Goal: Task Accomplishment & Management: Manage account settings

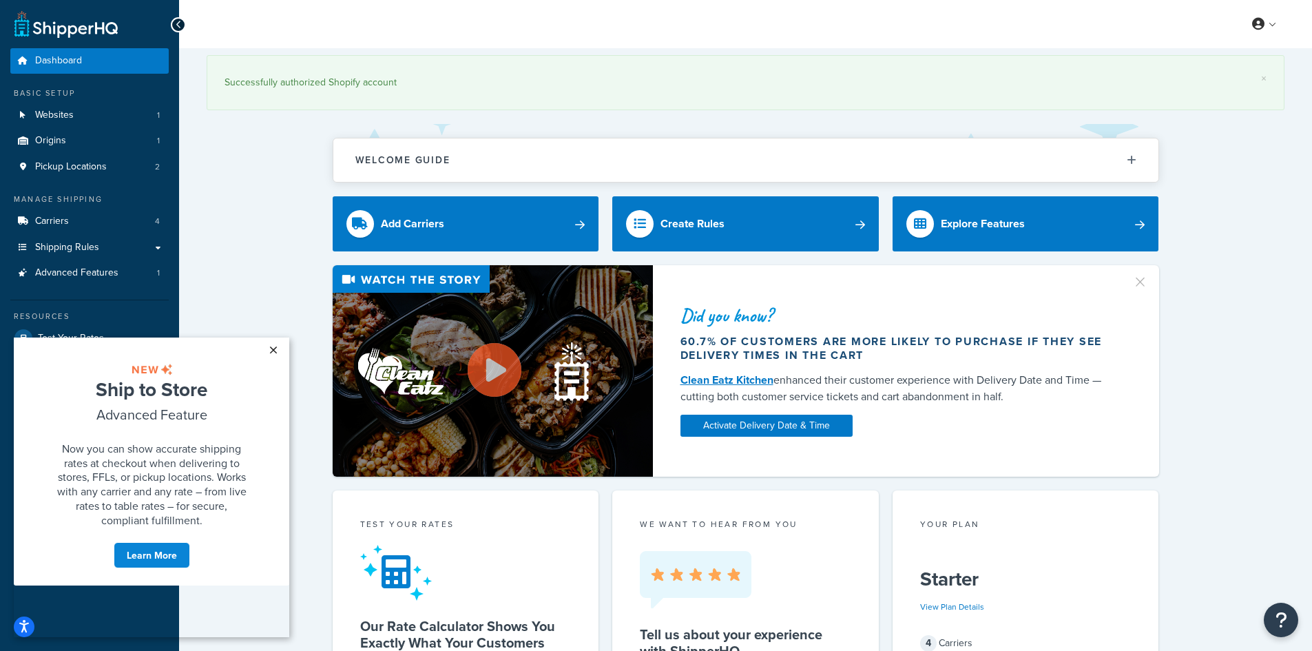
click at [266, 349] on link "×" at bounding box center [273, 350] width 24 height 25
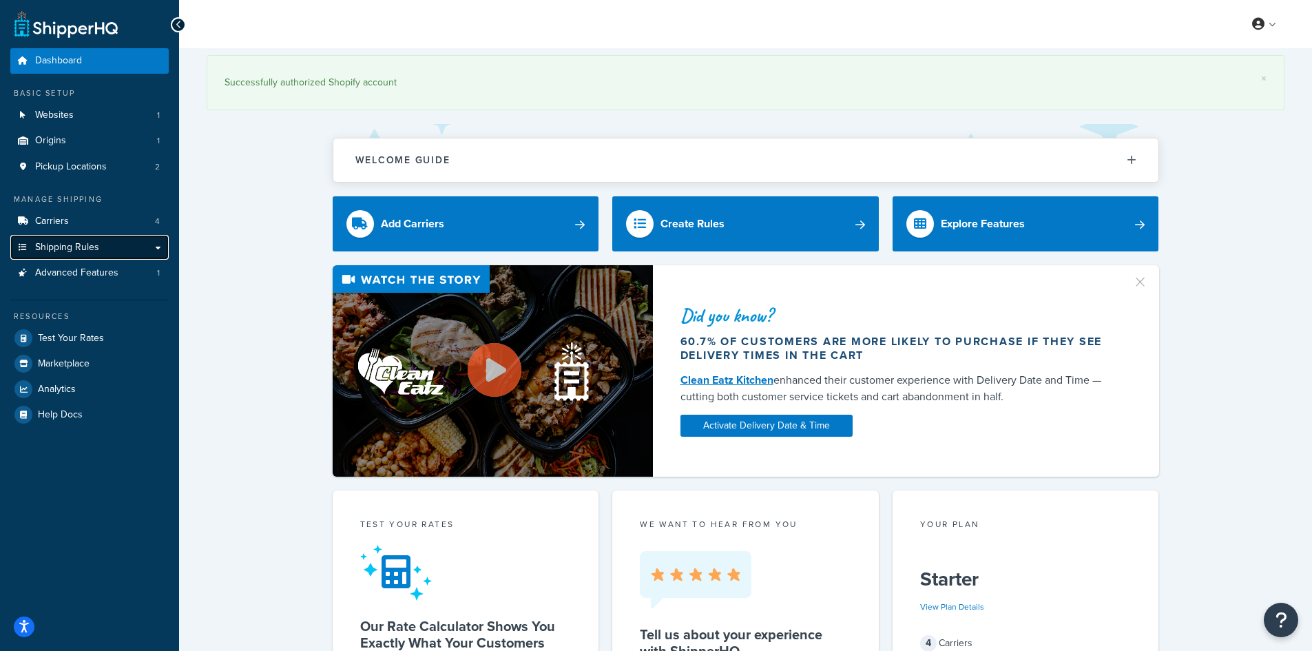
click at [157, 248] on link "Shipping Rules" at bounding box center [89, 247] width 158 height 25
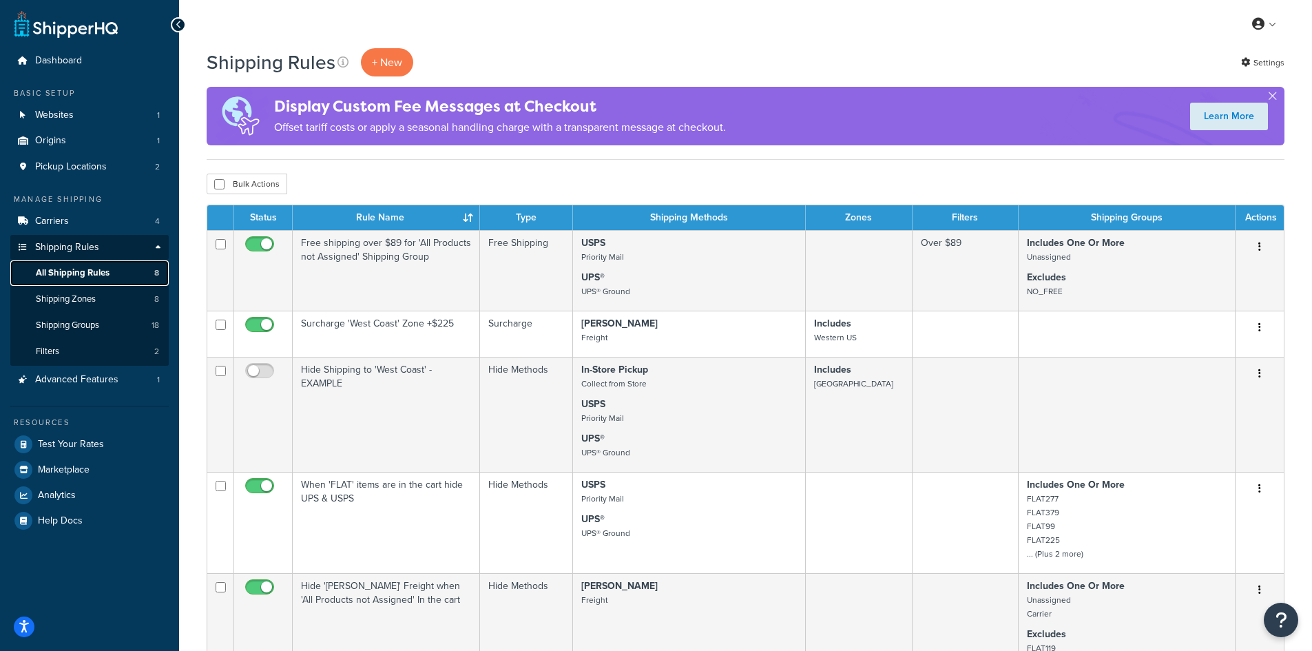
click at [122, 271] on link "All Shipping Rules 8" at bounding box center [89, 272] width 158 height 25
click at [48, 221] on span "Carriers" at bounding box center [52, 222] width 34 height 12
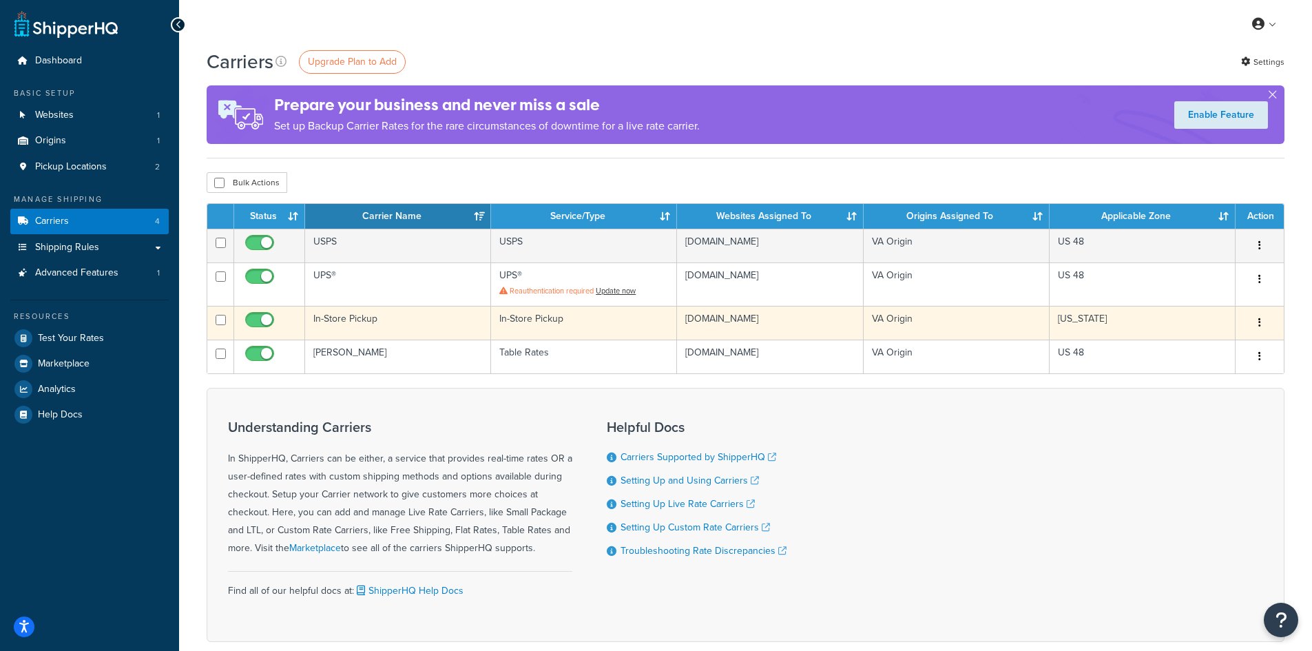
click at [1260, 327] on icon "button" at bounding box center [1260, 323] width 3 height 10
click at [1209, 358] on link "Edit" at bounding box center [1204, 356] width 109 height 28
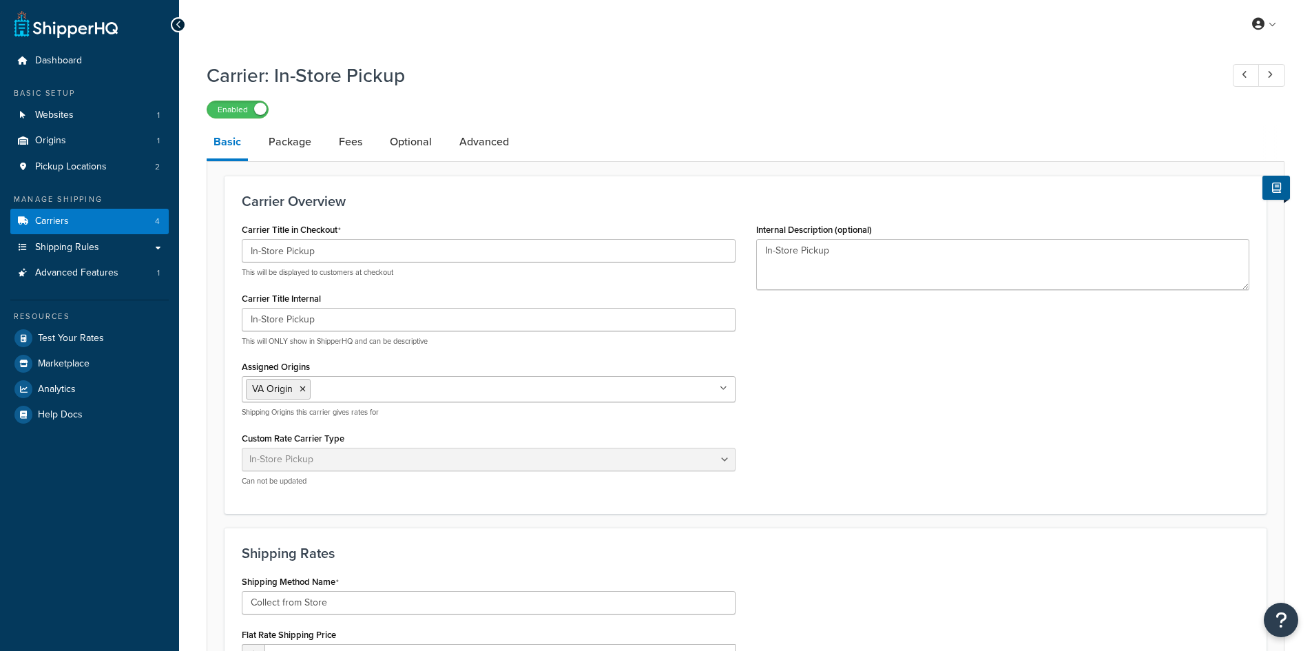
select select "pickup"
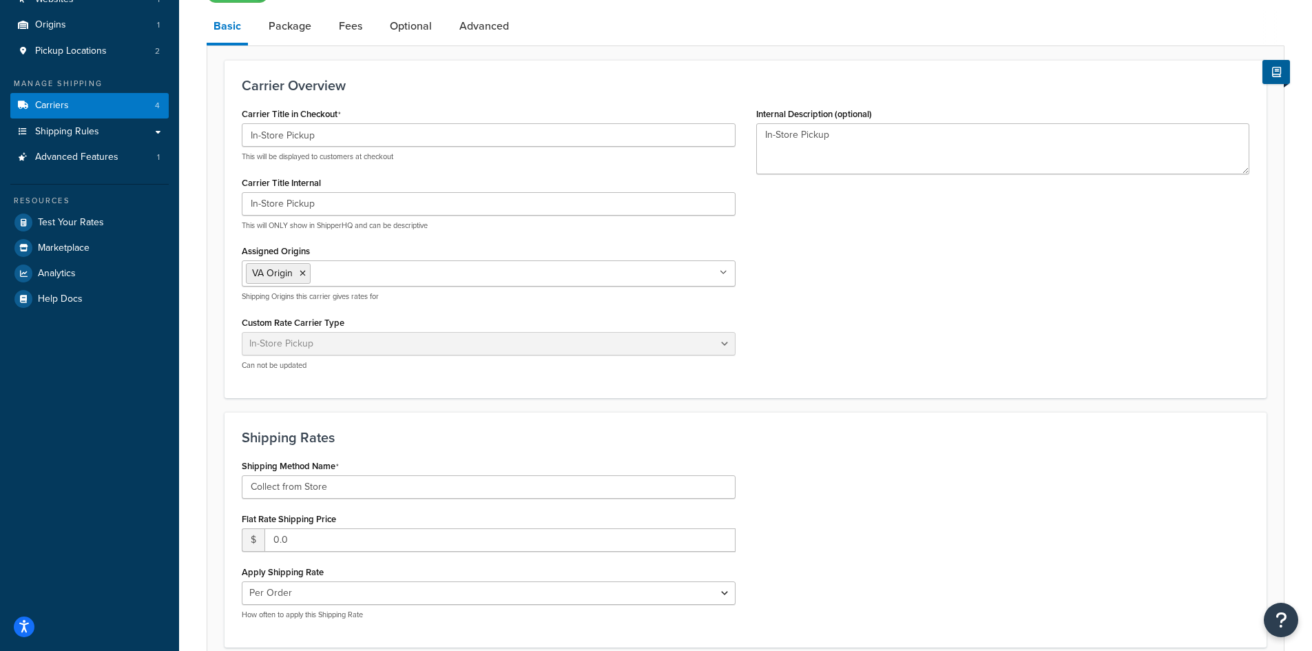
scroll to position [92, 0]
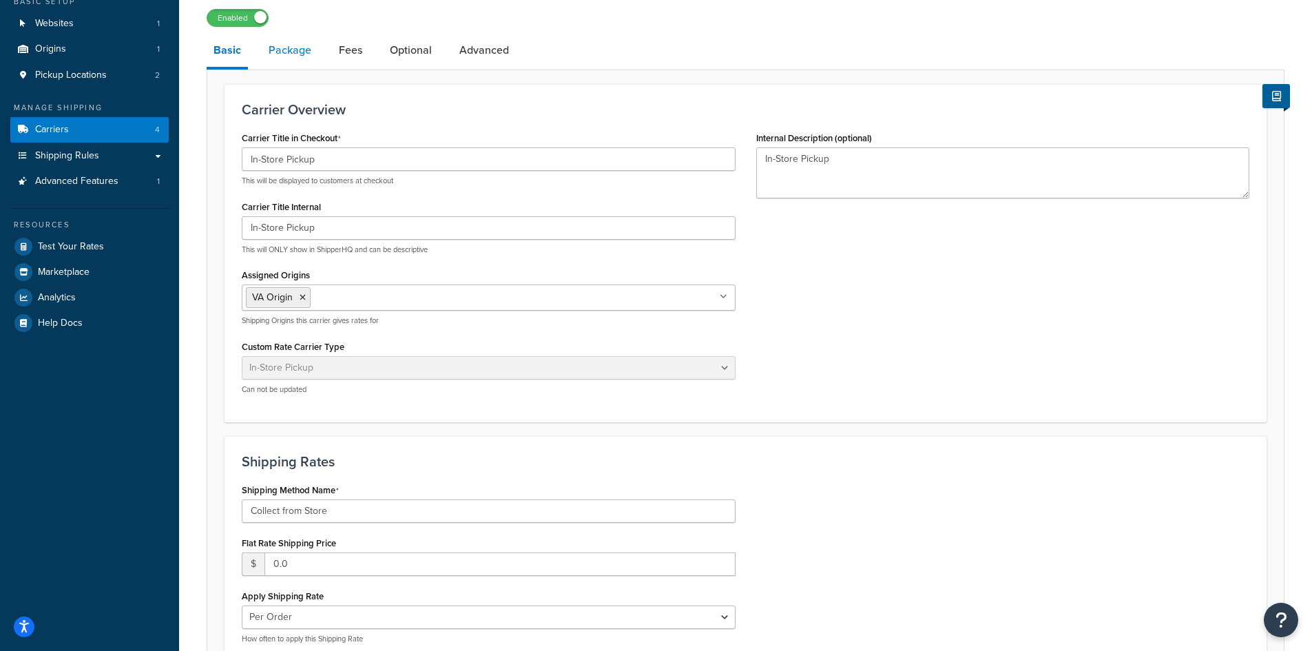
click at [285, 52] on link "Package" at bounding box center [290, 50] width 56 height 33
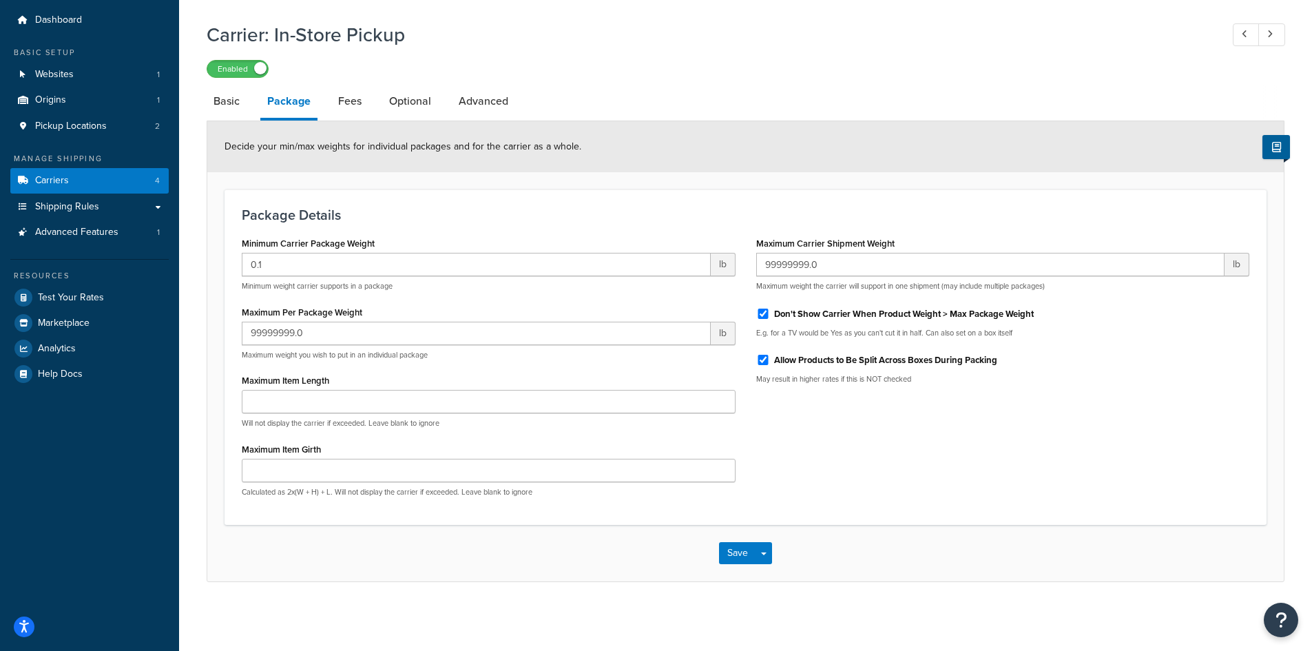
scroll to position [42, 0]
click at [351, 104] on link "Fees" at bounding box center [349, 101] width 37 height 33
select select "AFTER"
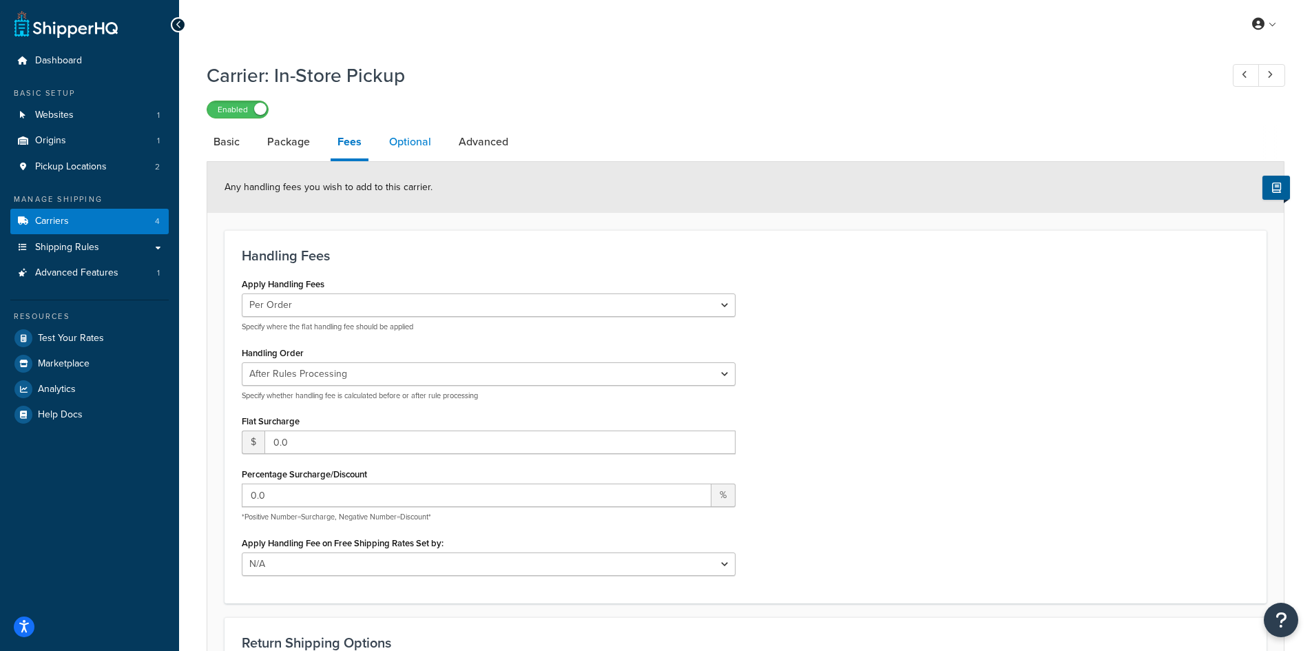
click at [418, 138] on link "Optional" at bounding box center [410, 141] width 56 height 33
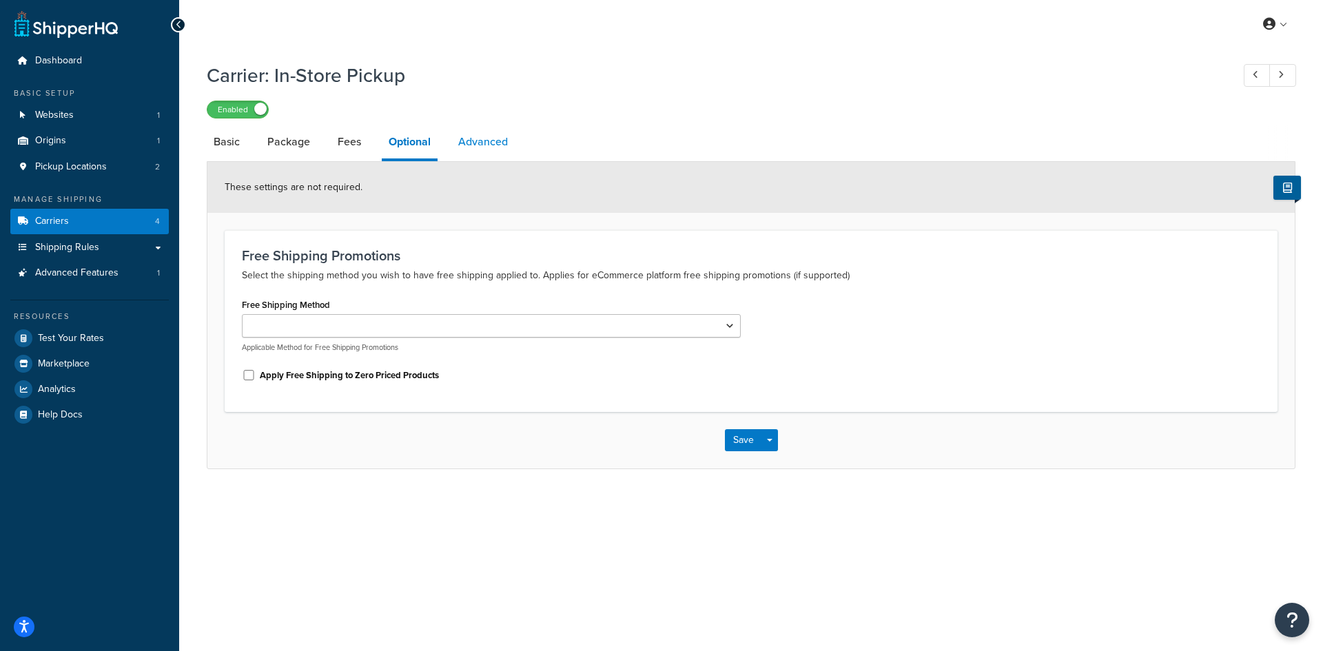
click at [486, 146] on link "Advanced" at bounding box center [482, 141] width 63 height 33
select select "false"
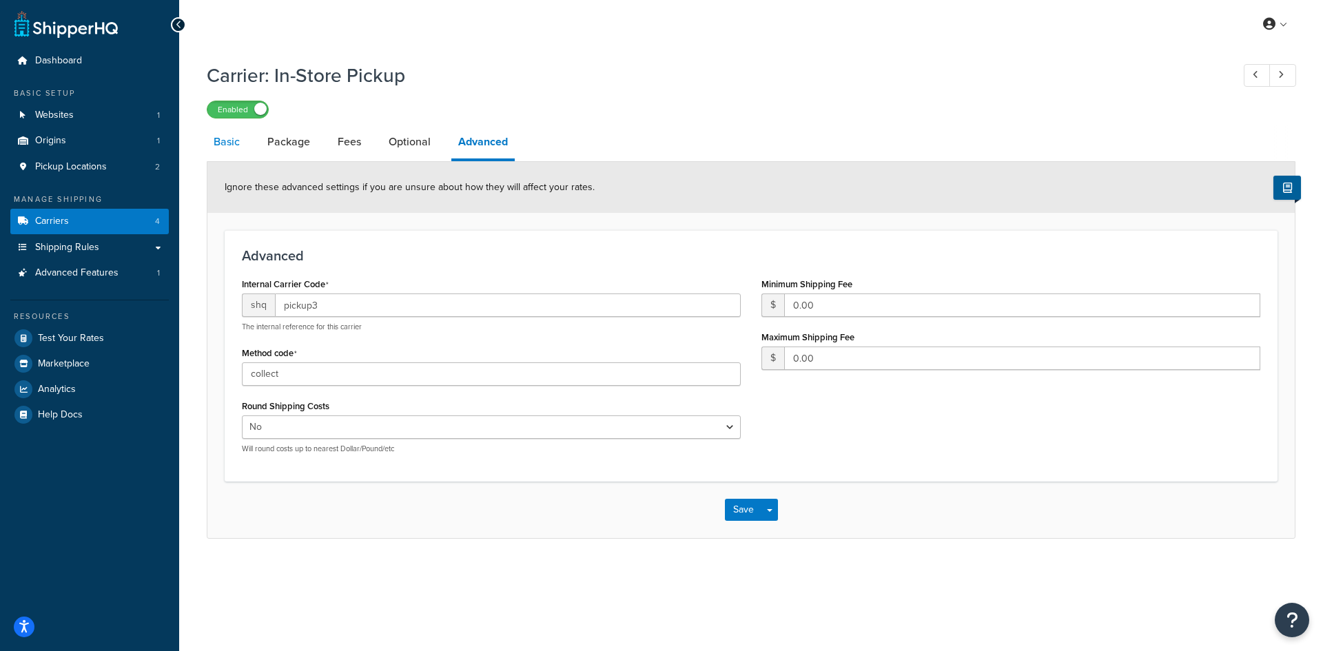
click at [218, 141] on link "Basic" at bounding box center [227, 141] width 40 height 33
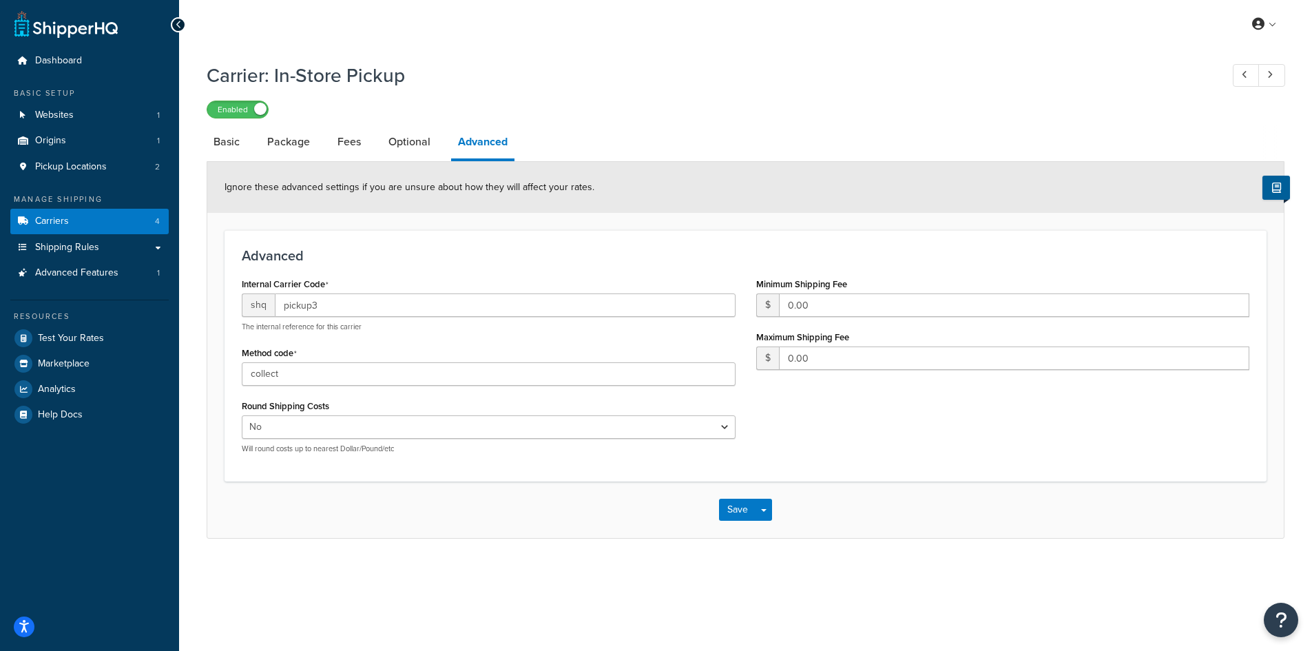
select select "pickup"
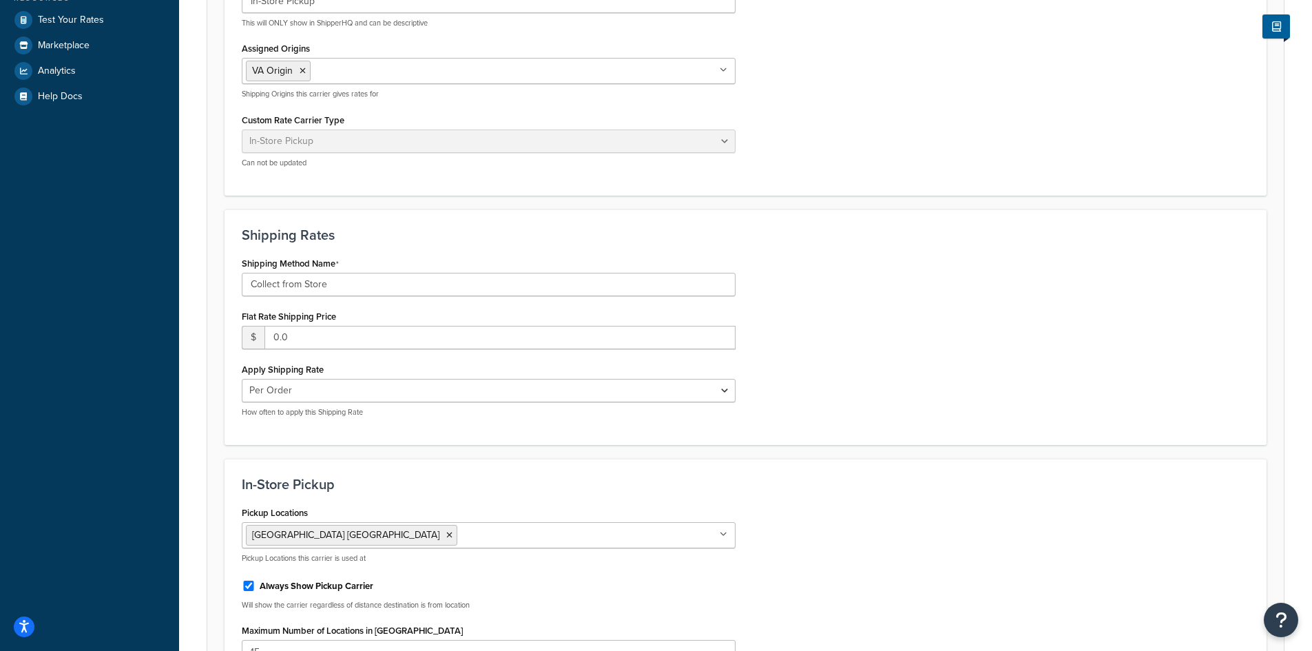
scroll to position [413, 0]
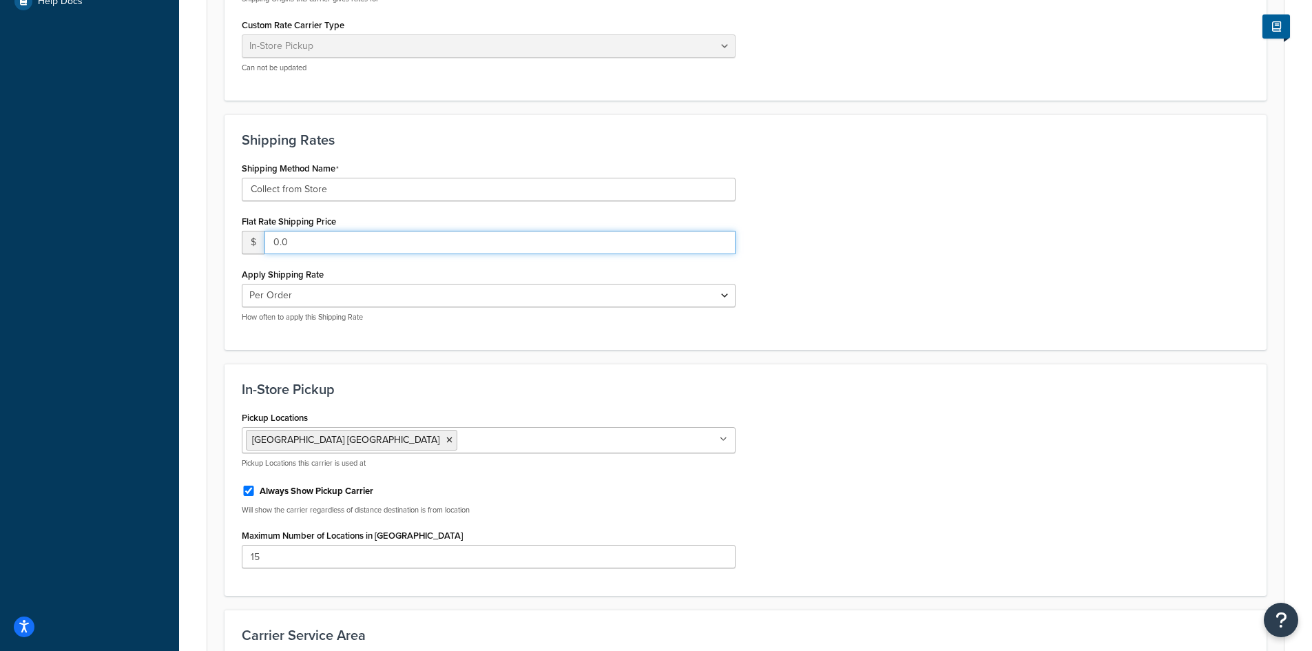
click at [323, 243] on input "0.0" at bounding box center [500, 242] width 471 height 23
click at [730, 242] on input "0.0" at bounding box center [500, 242] width 471 height 23
drag, startPoint x: 438, startPoint y: 241, endPoint x: 224, endPoint y: 241, distance: 214.3
click at [224, 241] on form "Carrier Overview Carrier Title in Checkout In-Store Pickup This will be display…" at bounding box center [745, 285] width 1077 height 1047
click at [480, 337] on div "Shipping Rates Shipping Method Name Collect from Store Flat Rate Shipping Price…" at bounding box center [746, 232] width 1042 height 236
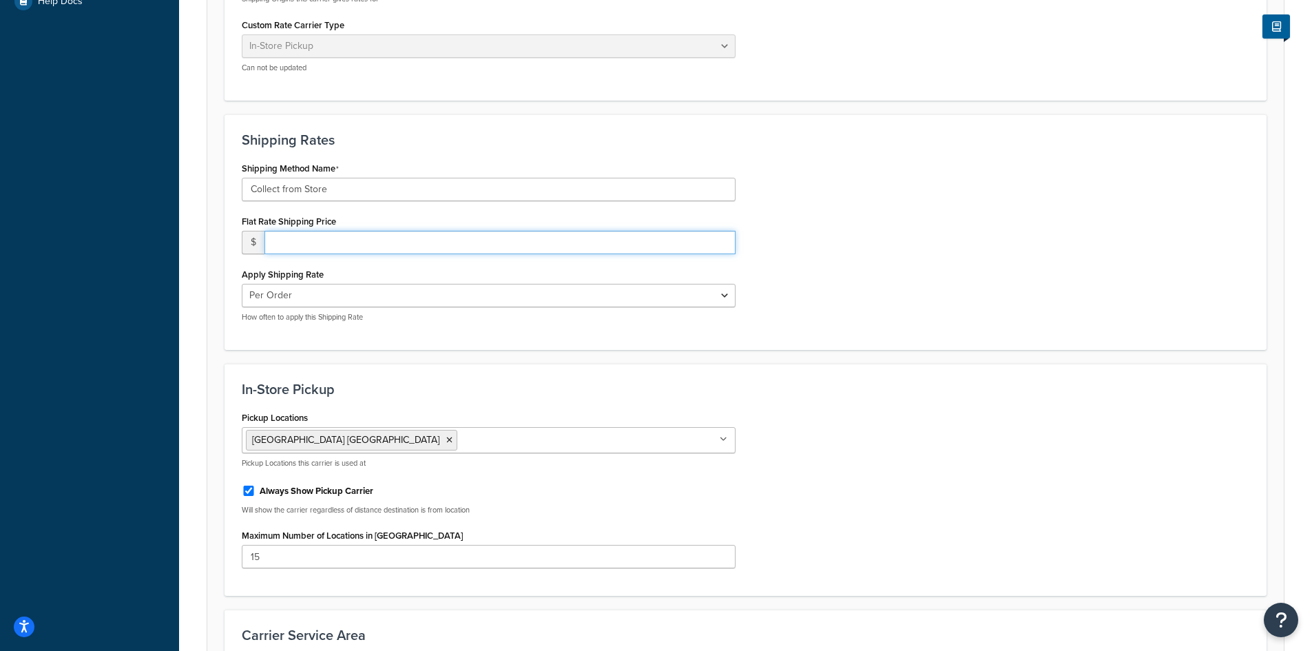
click at [734, 246] on input "number" at bounding box center [500, 242] width 471 height 23
drag, startPoint x: 701, startPoint y: 240, endPoint x: 709, endPoint y: 240, distance: 7.6
click at [703, 240] on input "number" at bounding box center [500, 242] width 471 height 23
click at [720, 240] on input "1" at bounding box center [500, 242] width 471 height 23
click at [720, 249] on input "0" at bounding box center [500, 242] width 471 height 23
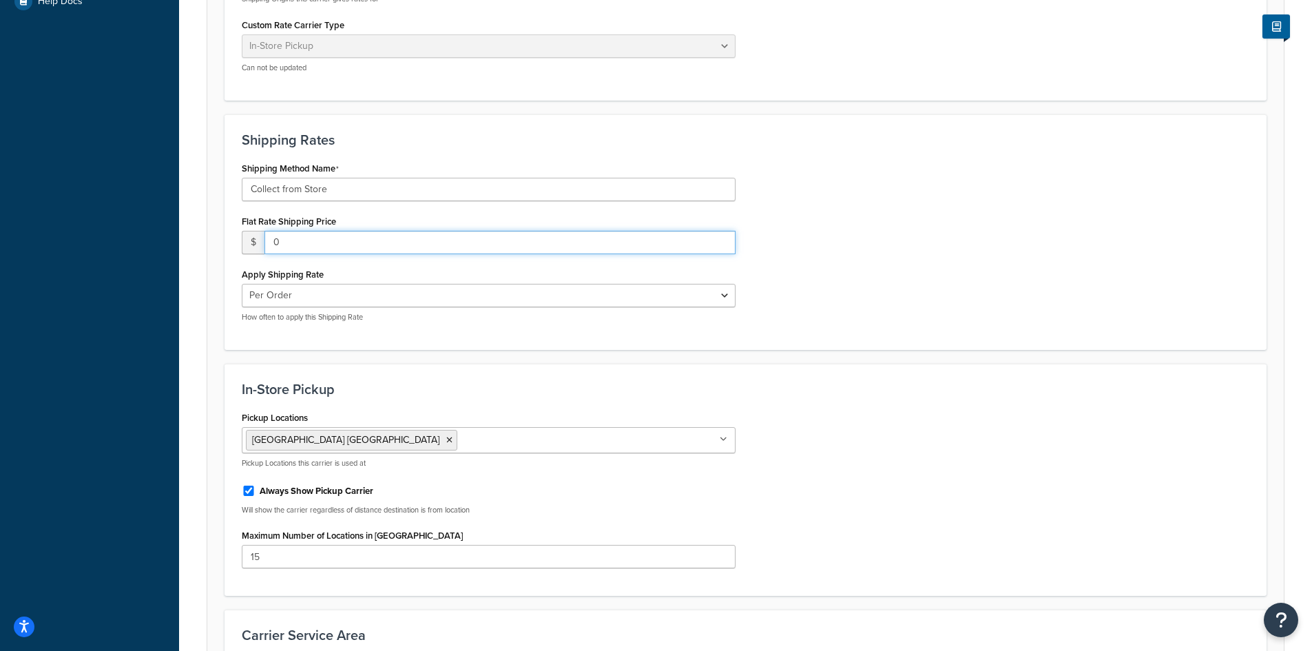
click at [720, 249] on input "0" at bounding box center [500, 242] width 471 height 23
click at [859, 248] on div "Shipping Method Name Collect from Store Flat Rate Shipping Price $ 0 Apply Ship…" at bounding box center [745, 245] width 1029 height 174
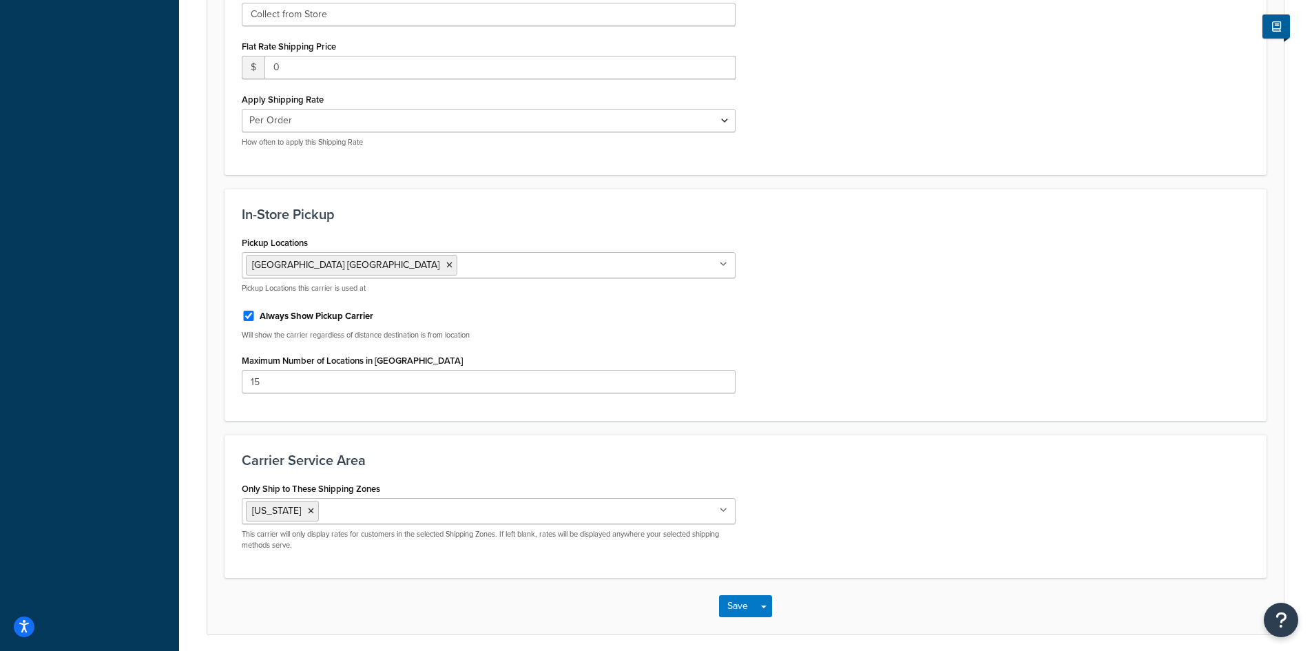
scroll to position [620, 0]
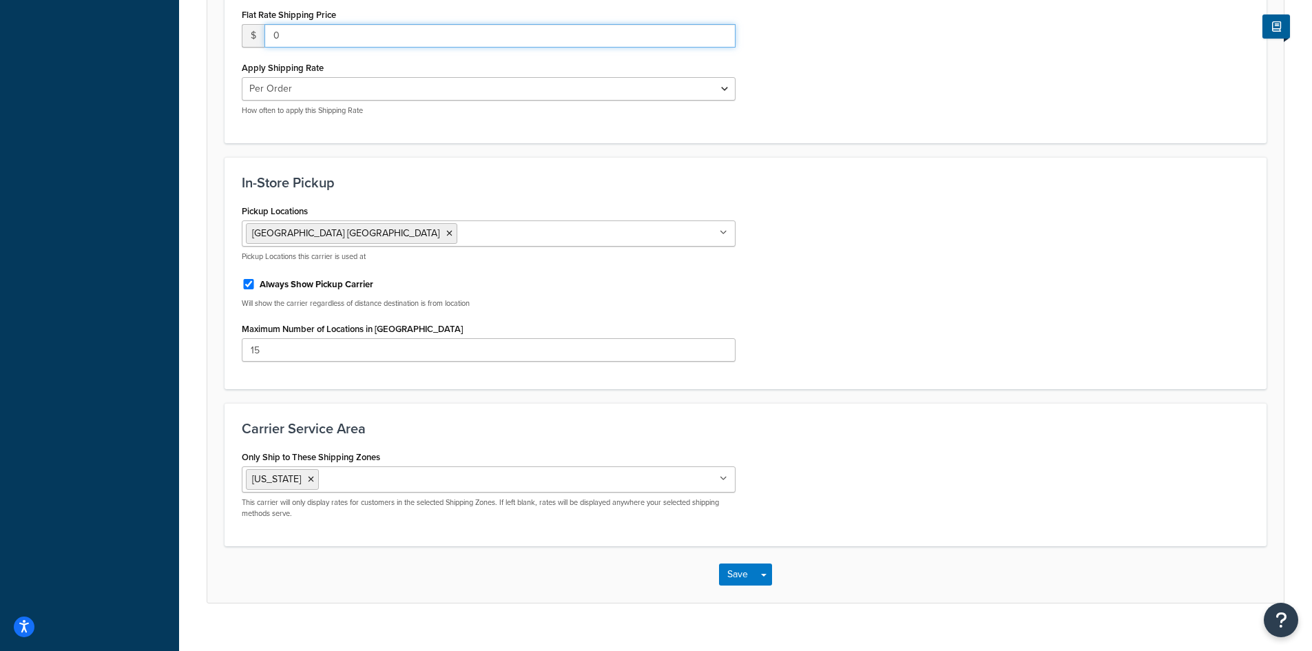
click at [294, 35] on input "0" at bounding box center [500, 35] width 471 height 23
type input "0.0"
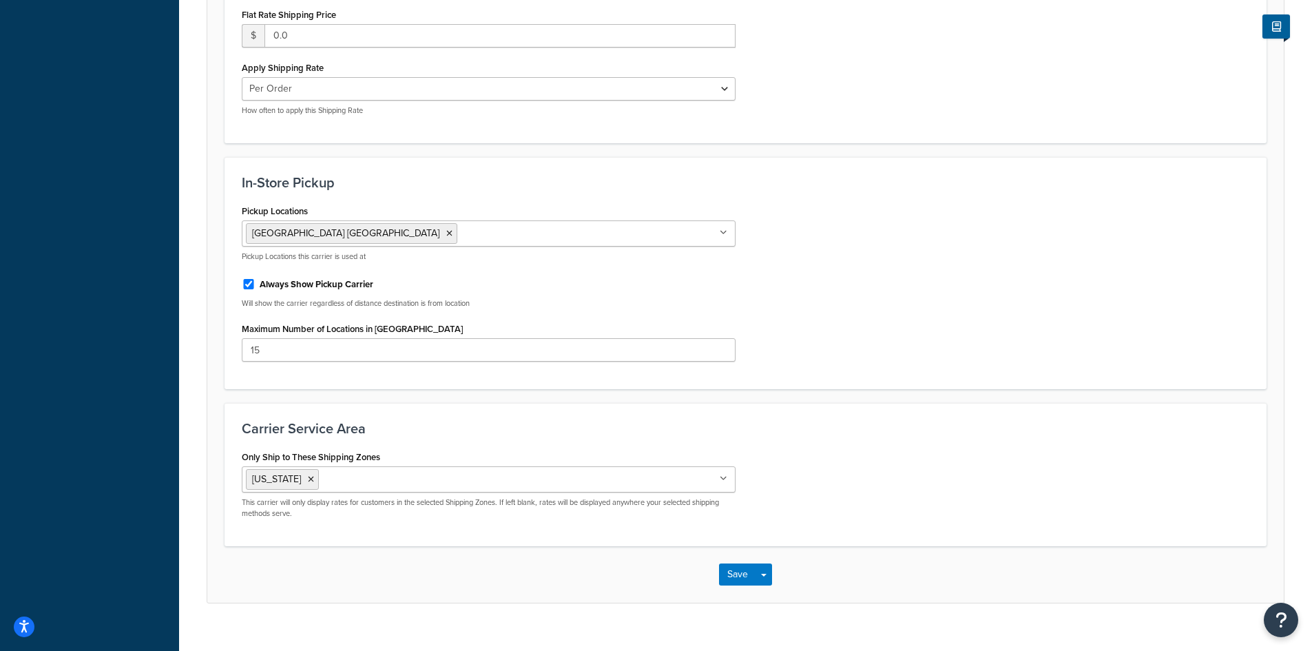
drag, startPoint x: 860, startPoint y: 182, endPoint x: 860, endPoint y: 192, distance: 10.3
click at [860, 183] on h3 "In-Store Pickup" at bounding box center [746, 182] width 1008 height 15
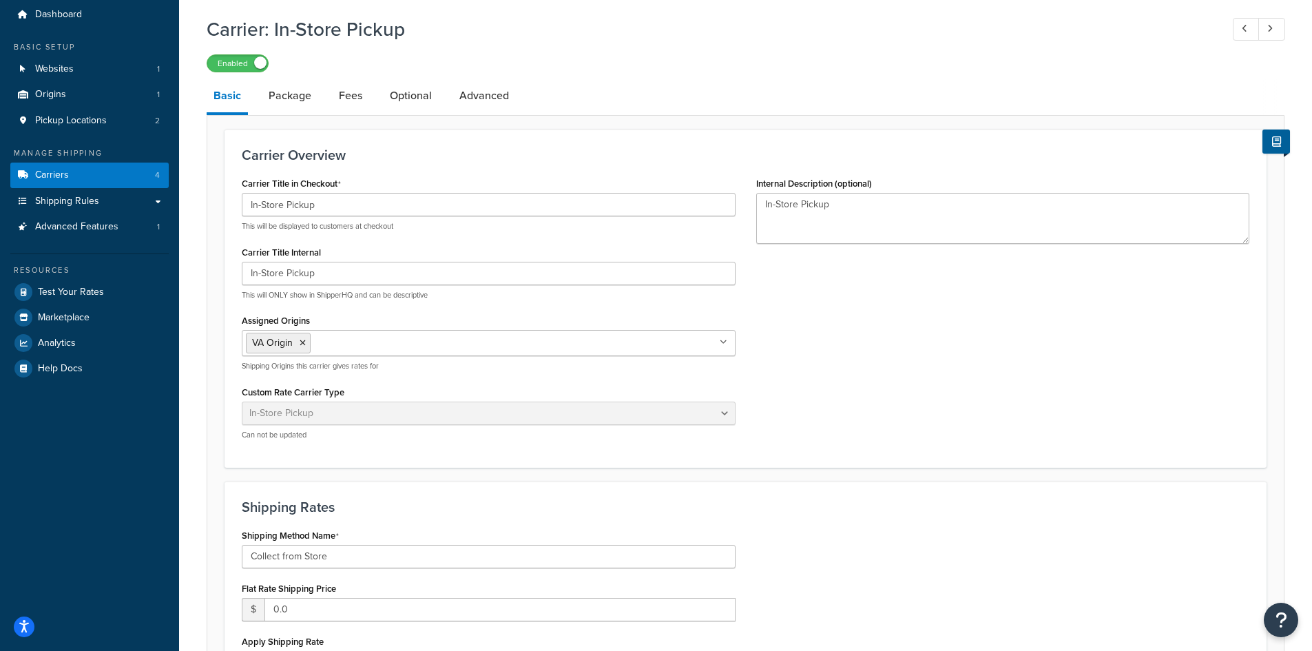
scroll to position [0, 0]
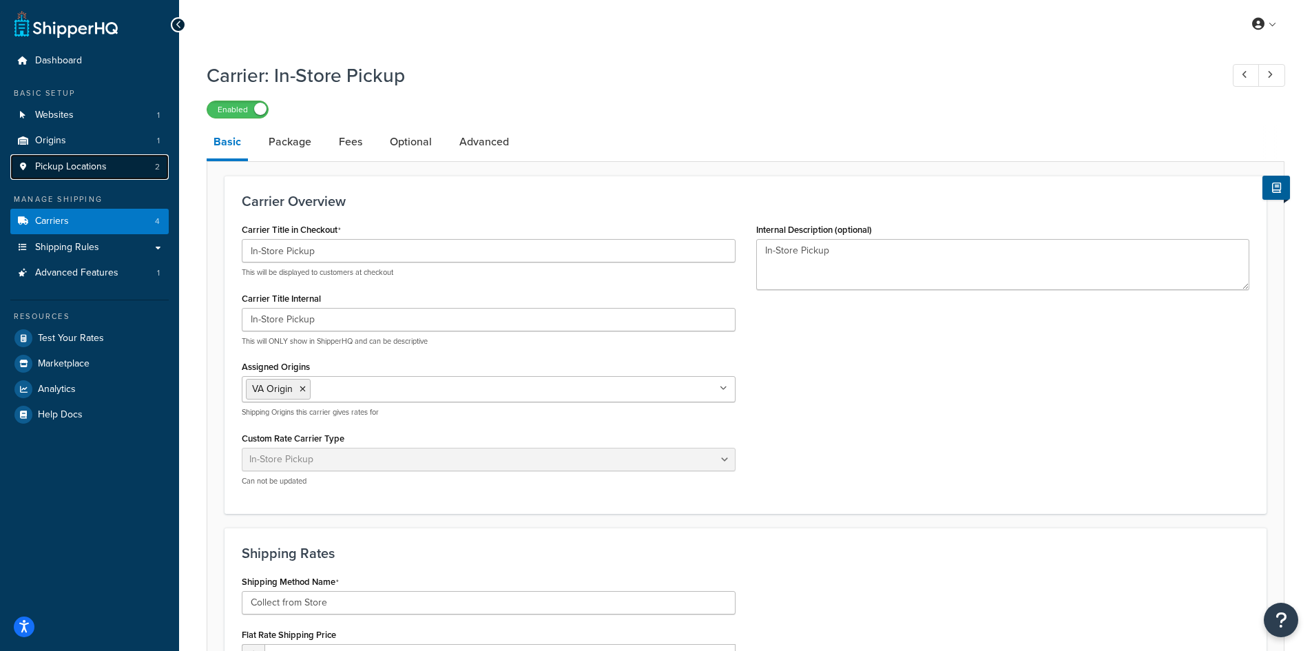
click at [96, 168] on span "Pickup Locations" at bounding box center [71, 167] width 72 height 12
click at [121, 167] on link "Pickup Locations 2" at bounding box center [89, 166] width 158 height 25
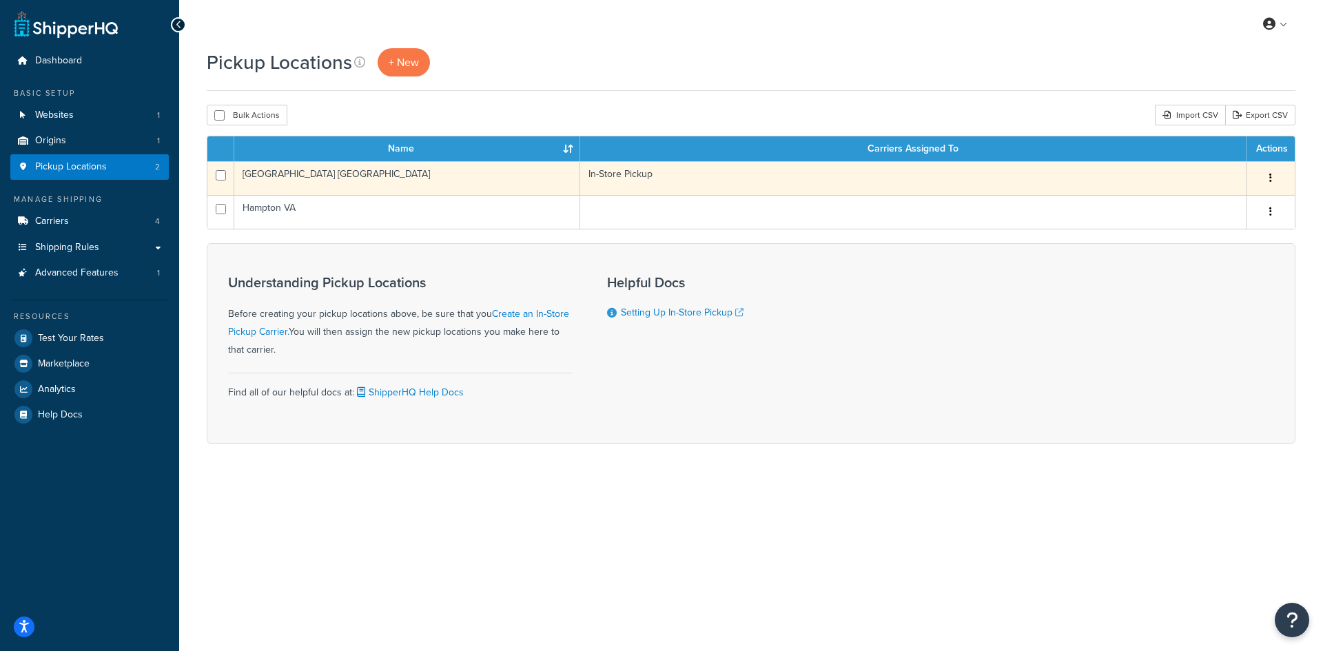
click at [1271, 174] on icon "button" at bounding box center [1270, 178] width 3 height 10
click at [1230, 197] on link "Edit" at bounding box center [1225, 204] width 109 height 28
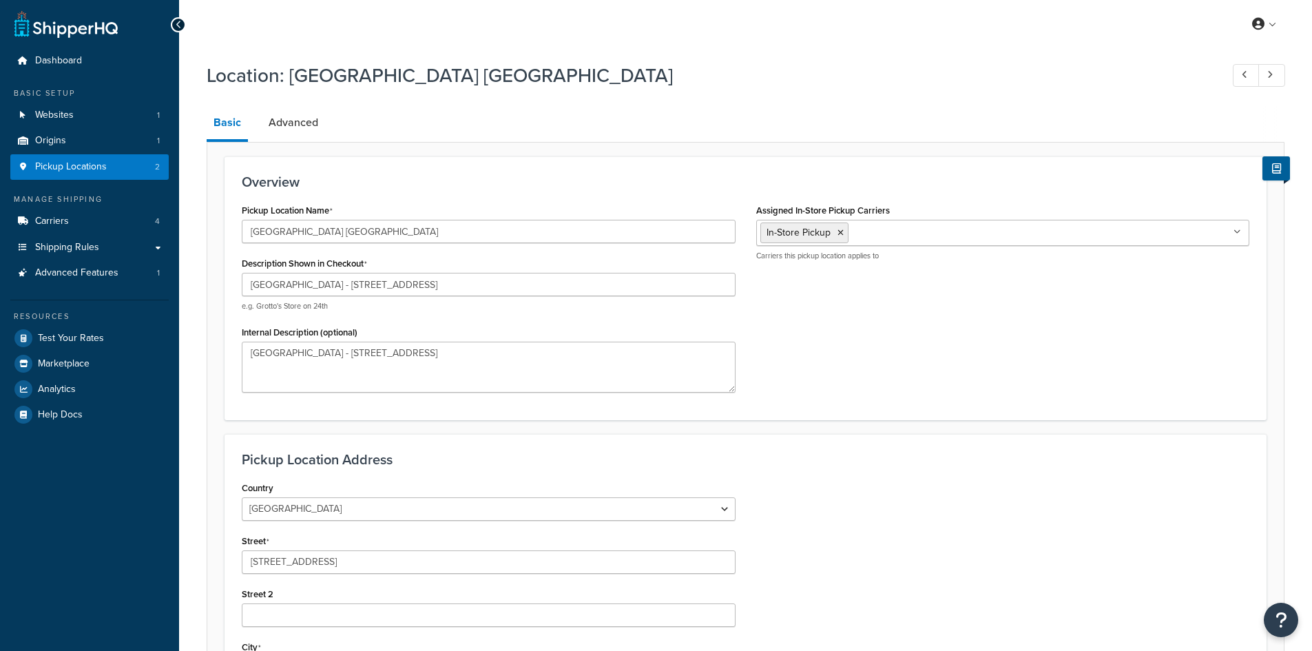
select select "46"
click at [304, 131] on link "Advanced" at bounding box center [293, 122] width 63 height 33
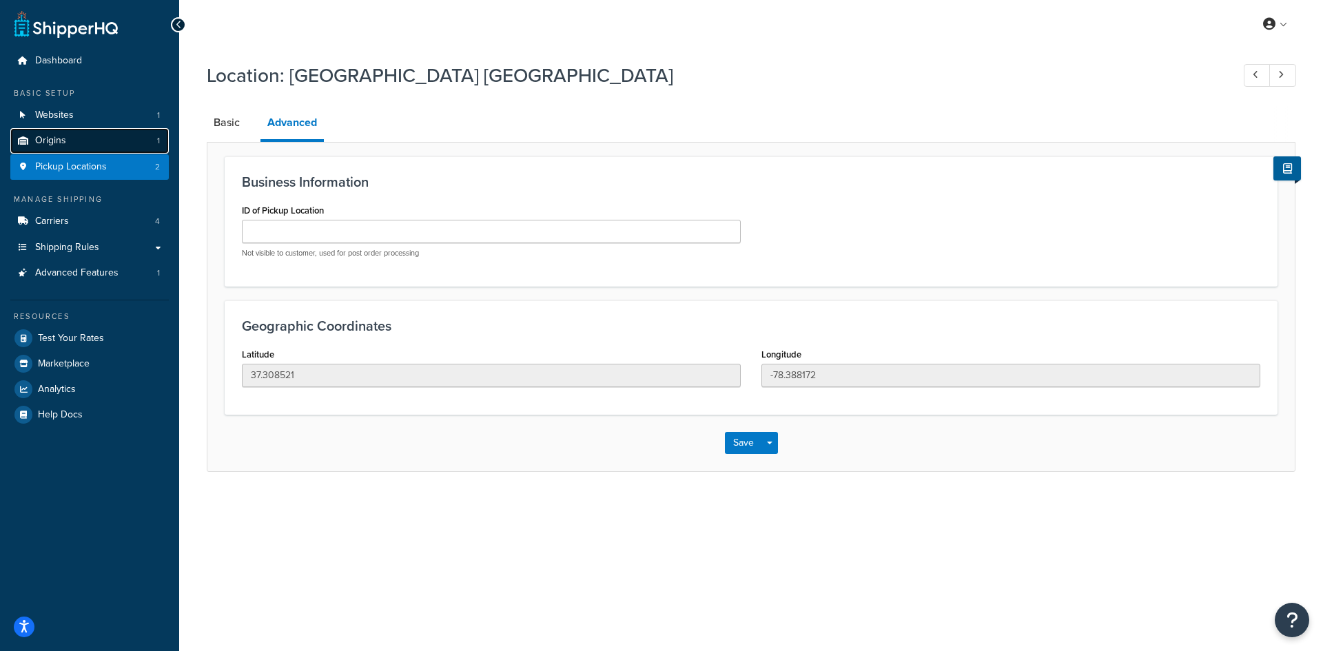
click at [94, 138] on link "Origins 1" at bounding box center [89, 140] width 158 height 25
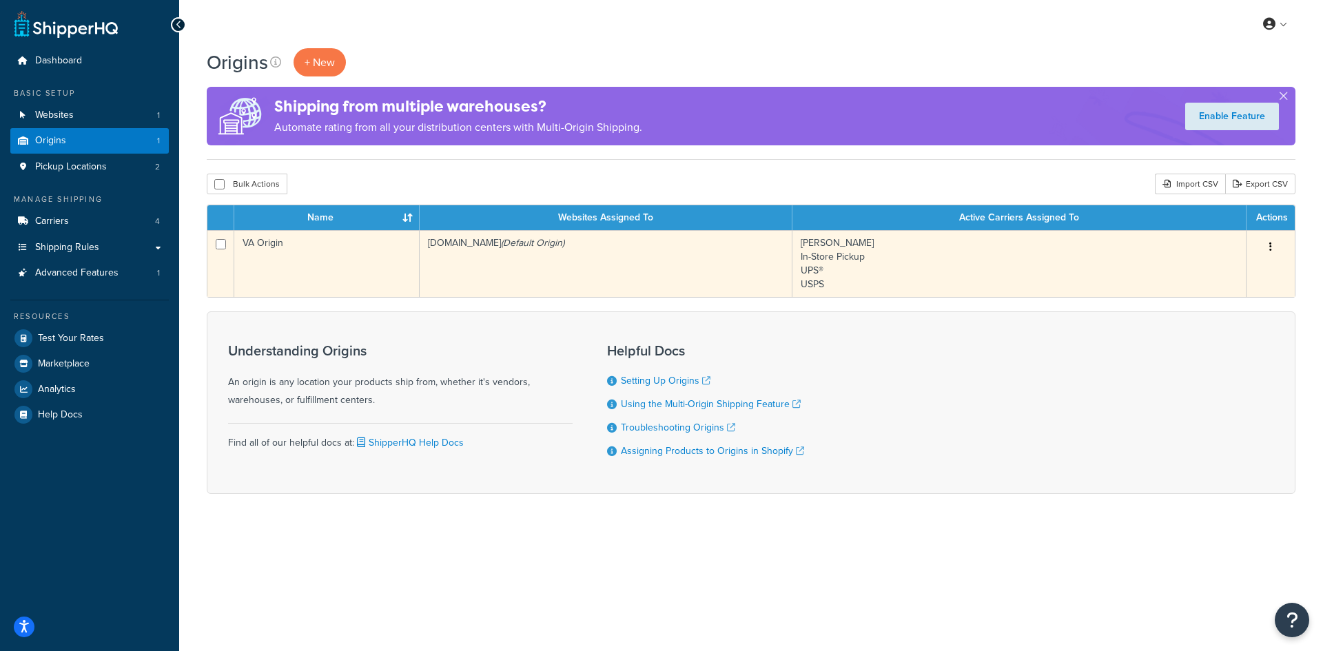
click at [1274, 248] on button "button" at bounding box center [1270, 247] width 19 height 22
click at [1204, 272] on link "Edit" at bounding box center [1225, 273] width 109 height 28
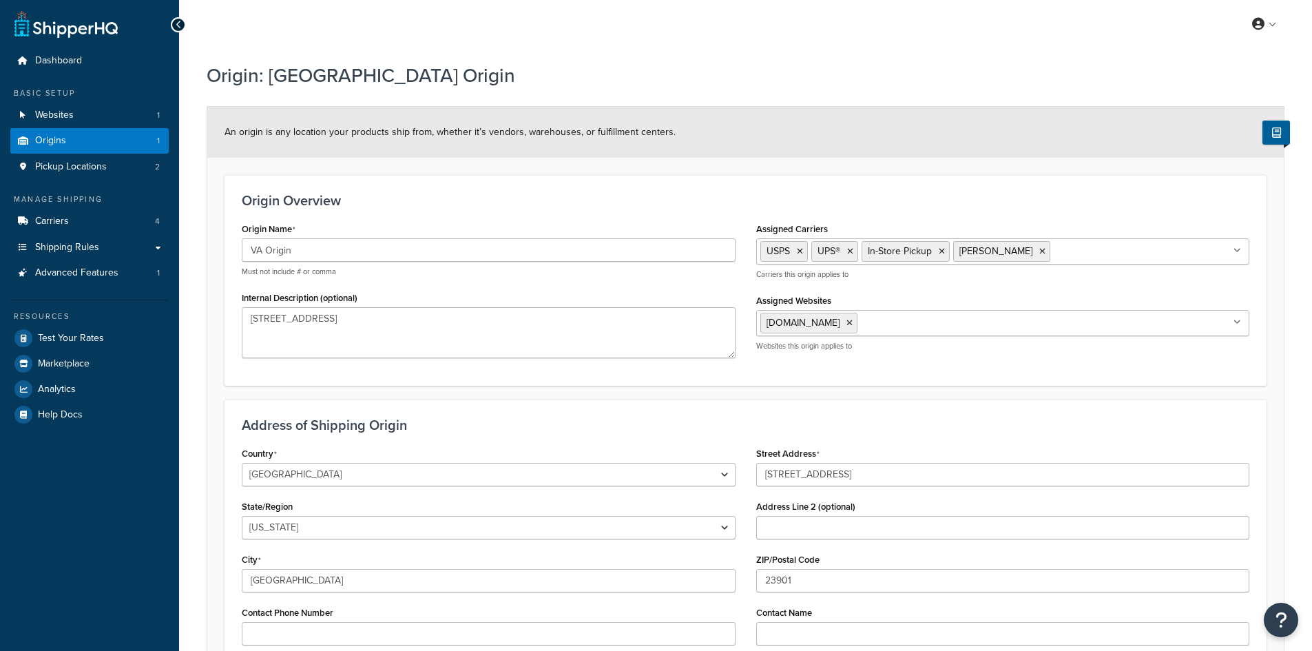
select select "46"
click at [112, 119] on link "Websites 1" at bounding box center [89, 115] width 158 height 25
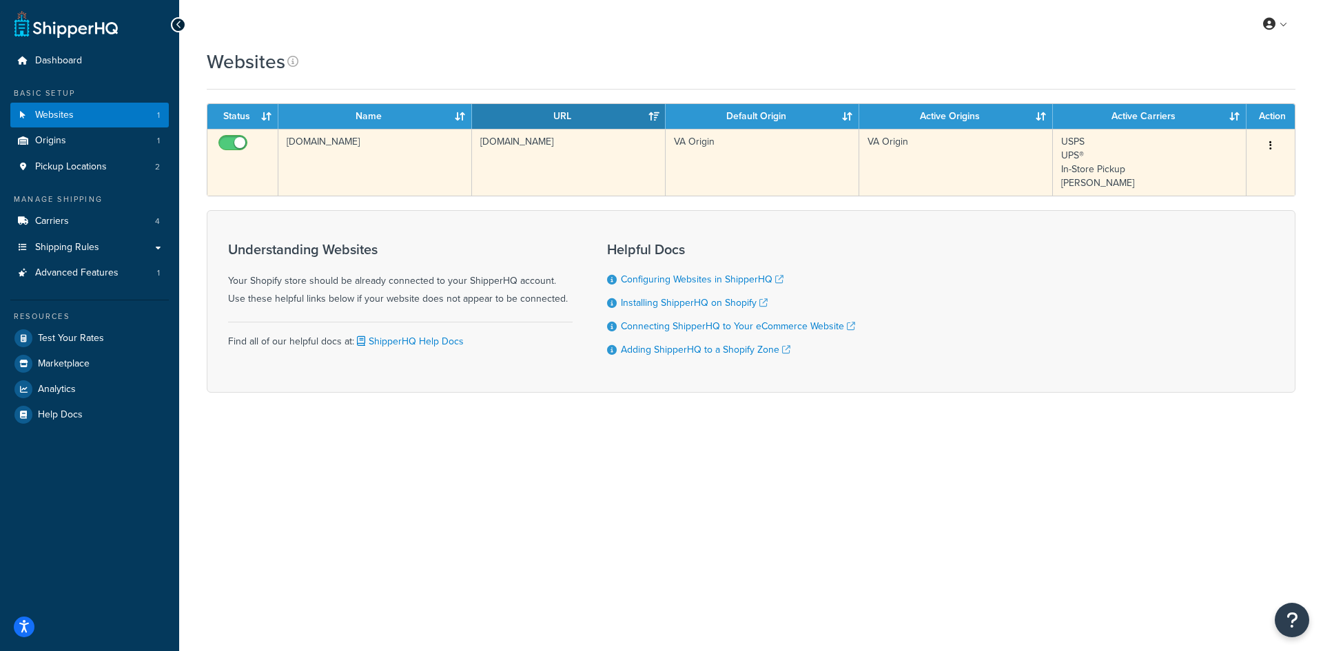
click at [1267, 145] on button "button" at bounding box center [1270, 146] width 19 height 22
click at [1217, 169] on link "Edit" at bounding box center [1214, 173] width 109 height 28
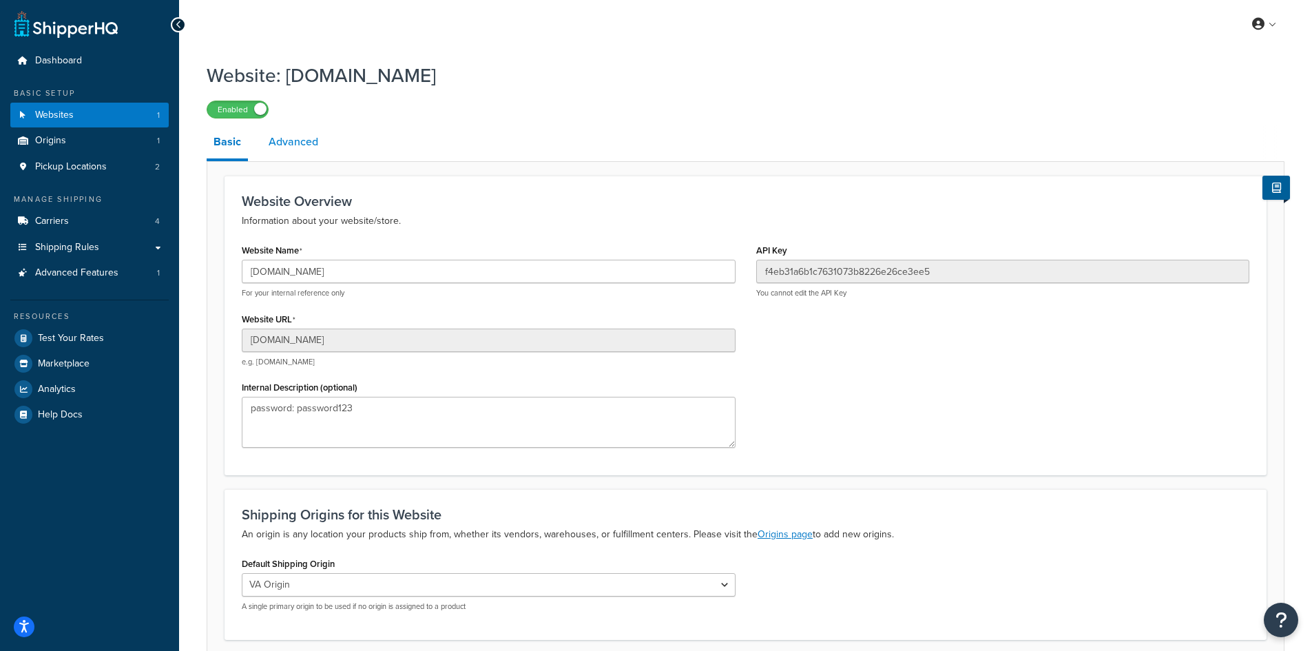
click at [282, 135] on link "Advanced" at bounding box center [293, 141] width 63 height 33
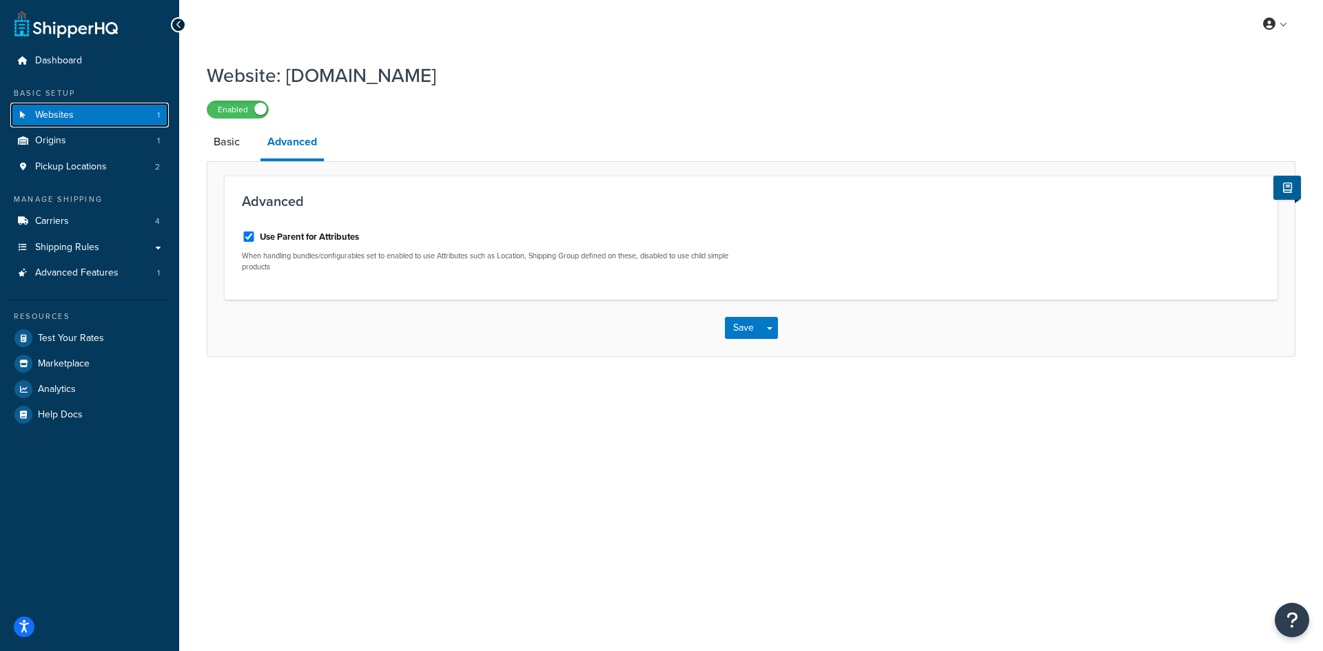
click at [74, 118] on link "Websites 1" at bounding box center [89, 115] width 158 height 25
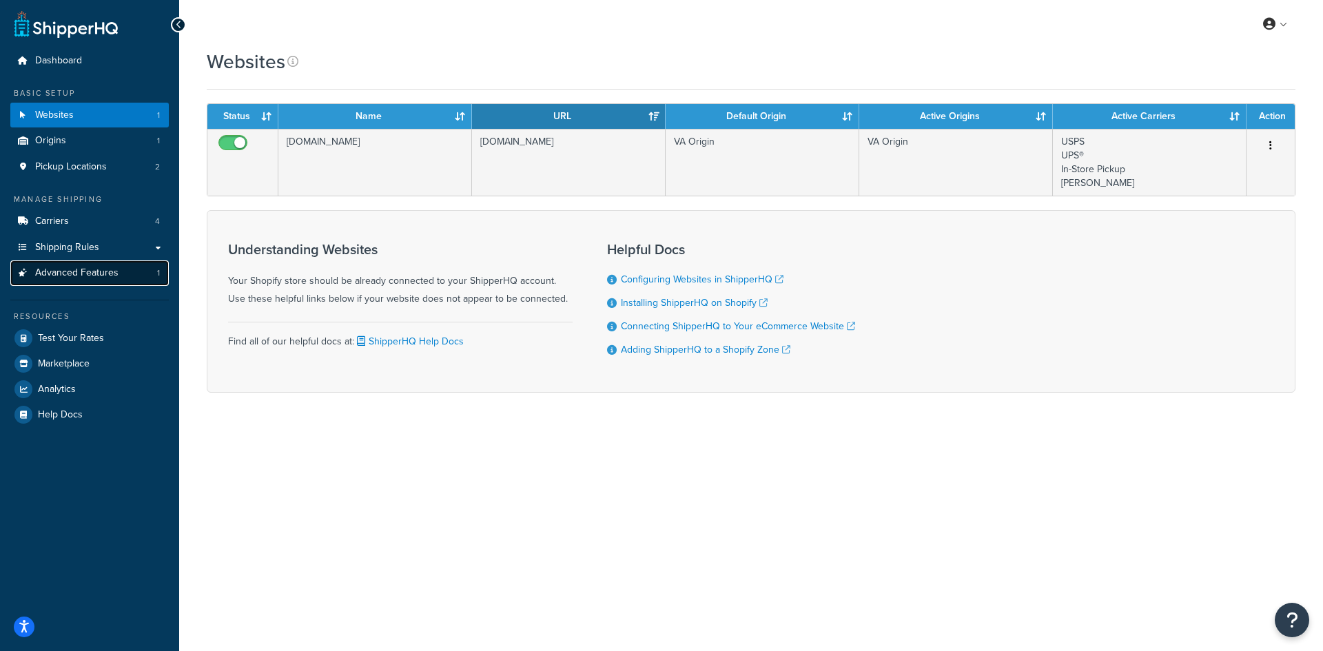
click at [92, 279] on span "Advanced Features" at bounding box center [76, 273] width 83 height 12
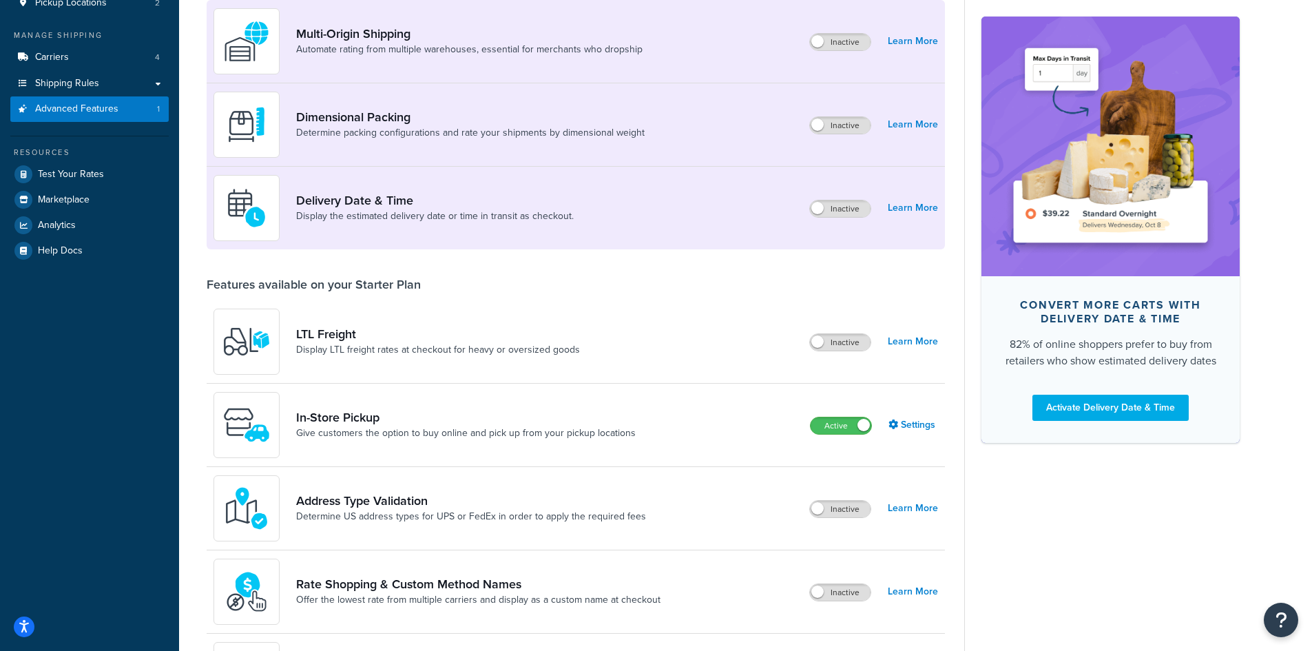
scroll to position [276, 0]
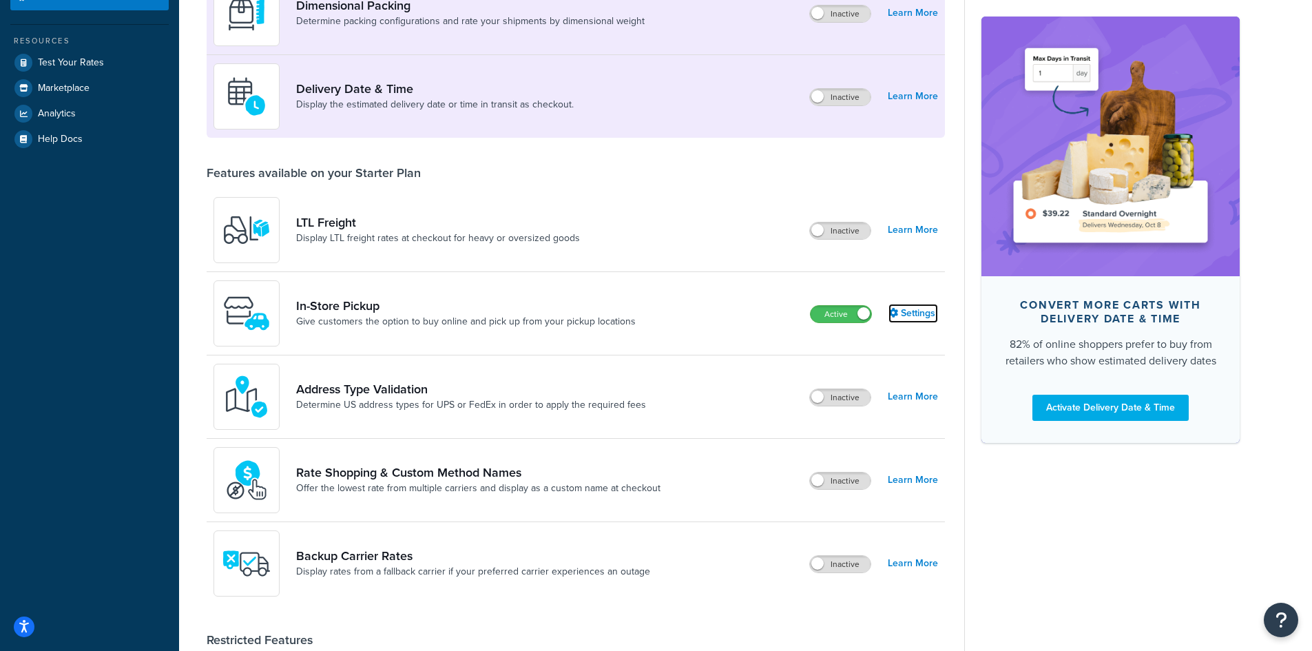
click at [924, 318] on link "Settings" at bounding box center [914, 313] width 50 height 19
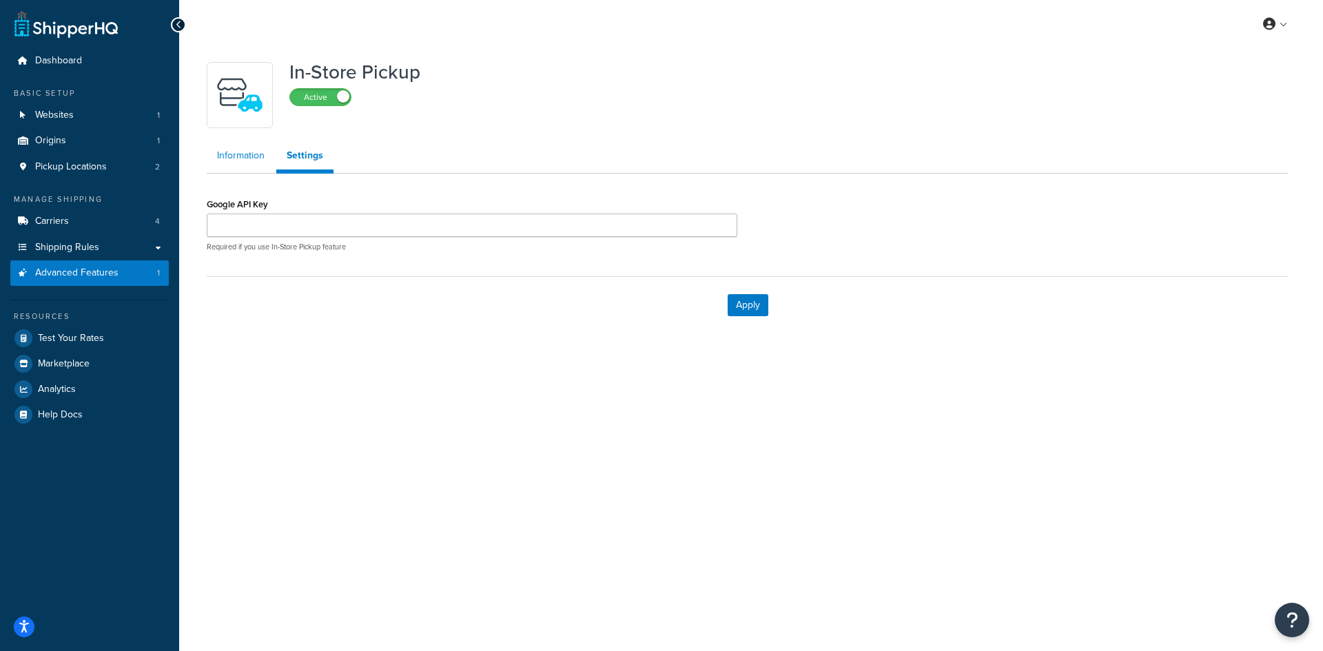
click at [245, 146] on link "Information" at bounding box center [241, 156] width 68 height 28
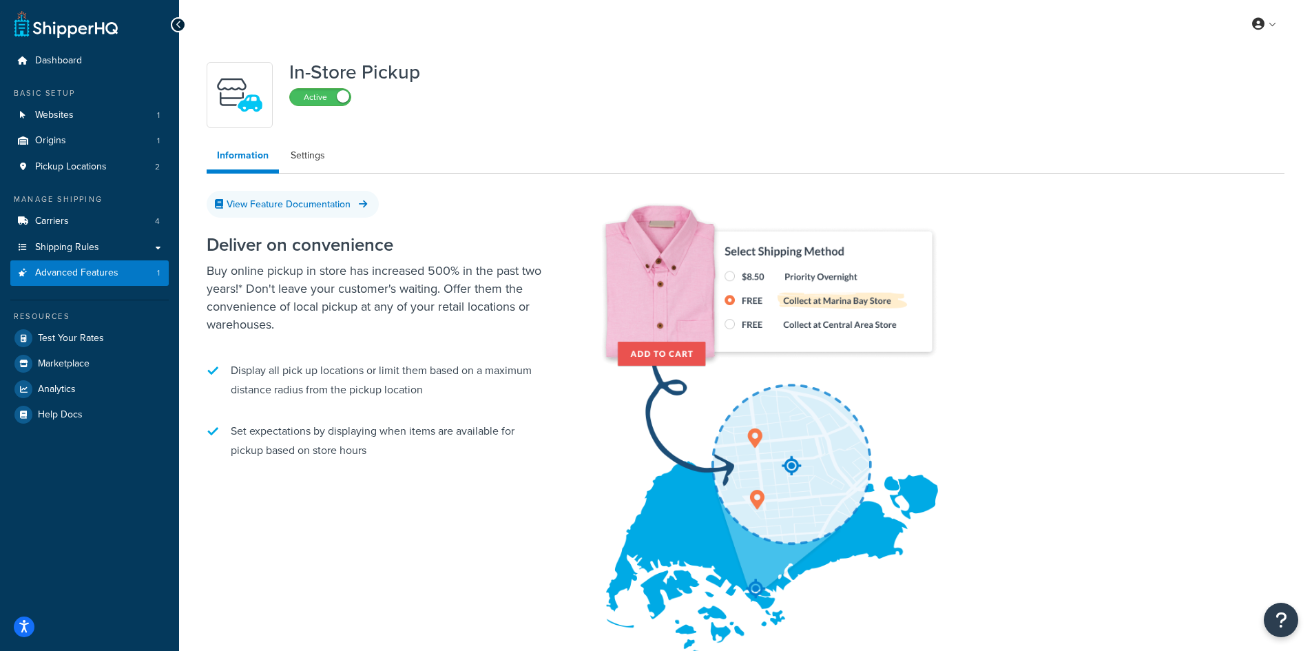
click at [174, 21] on div at bounding box center [178, 24] width 15 height 15
click at [108, 274] on span "Advanced Features" at bounding box center [76, 273] width 83 height 12
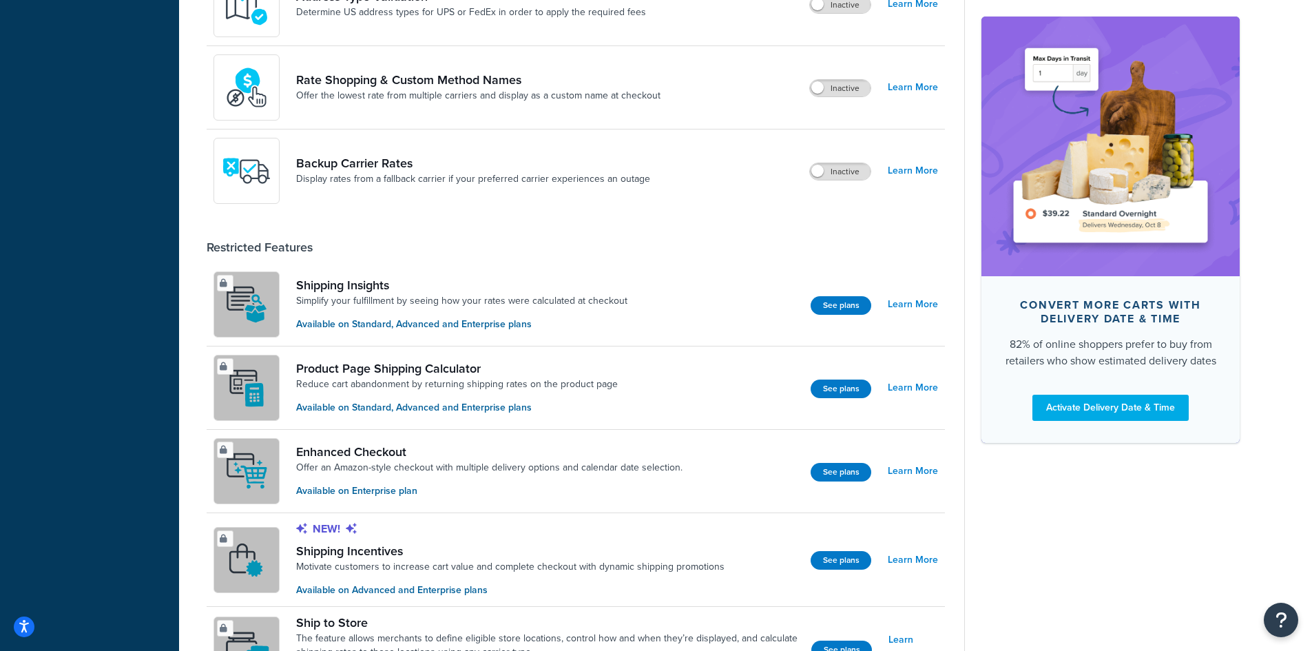
scroll to position [291, 0]
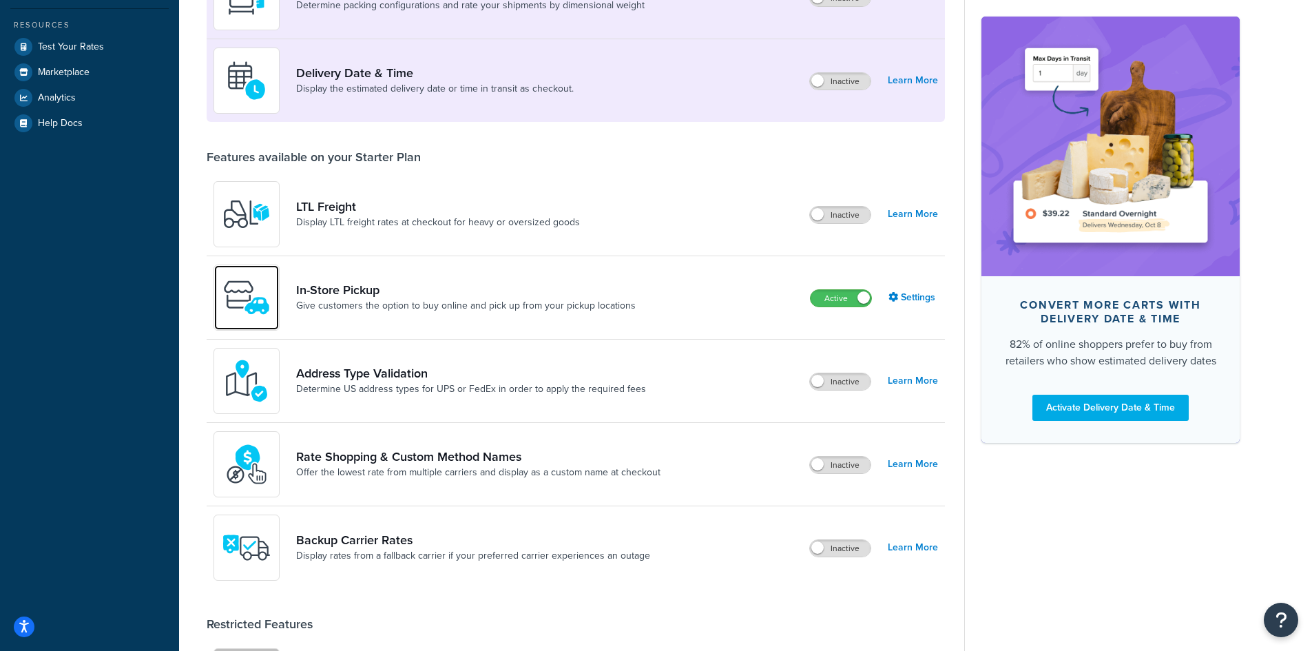
click at [238, 282] on img at bounding box center [247, 298] width 48 height 48
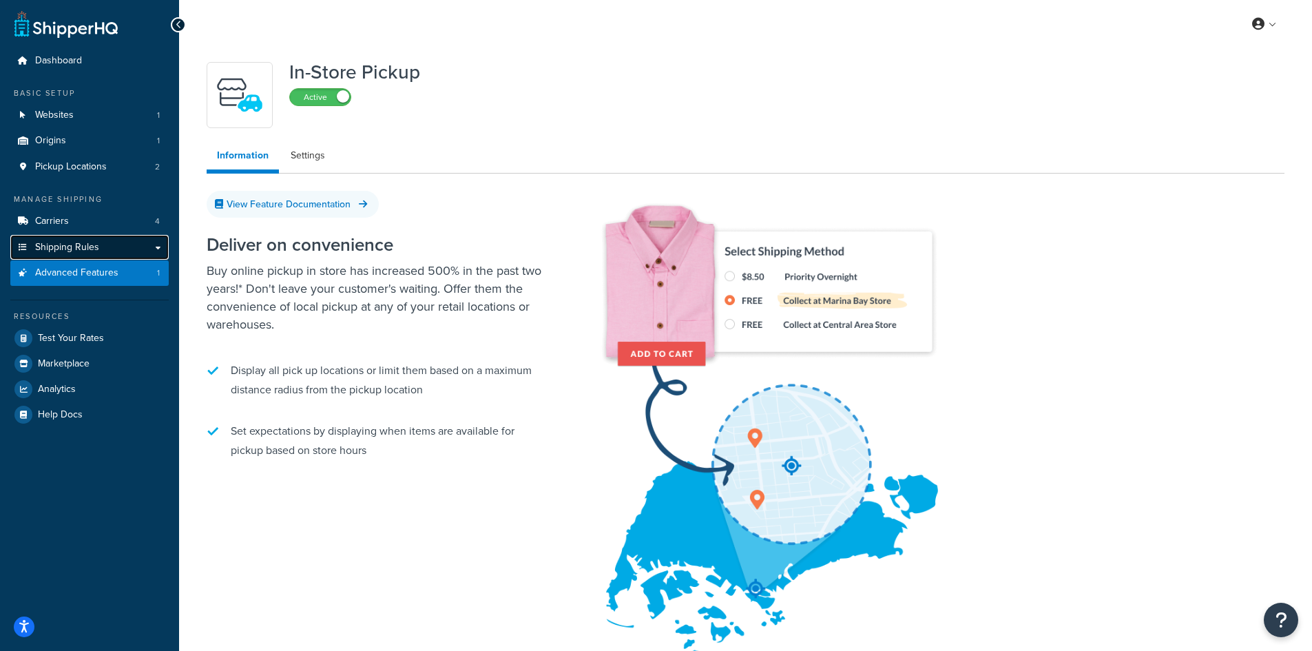
click at [154, 244] on link "Shipping Rules" at bounding box center [89, 247] width 158 height 25
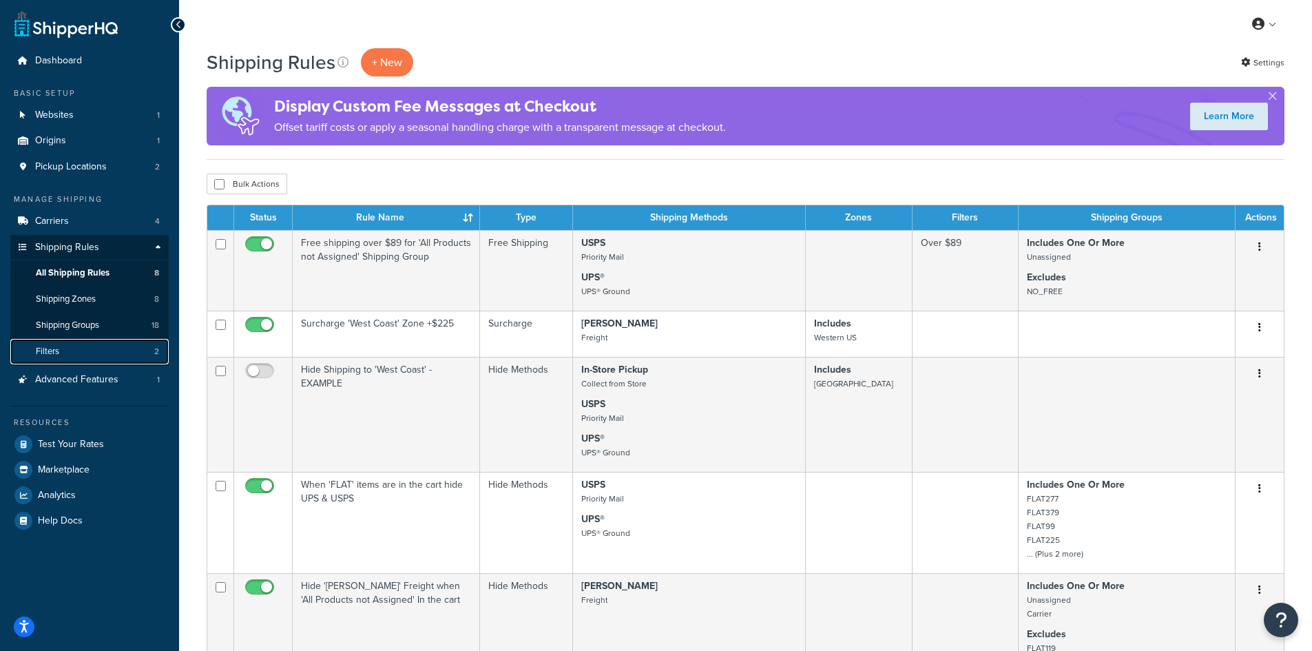
click at [81, 342] on link "Filters 2" at bounding box center [89, 351] width 158 height 25
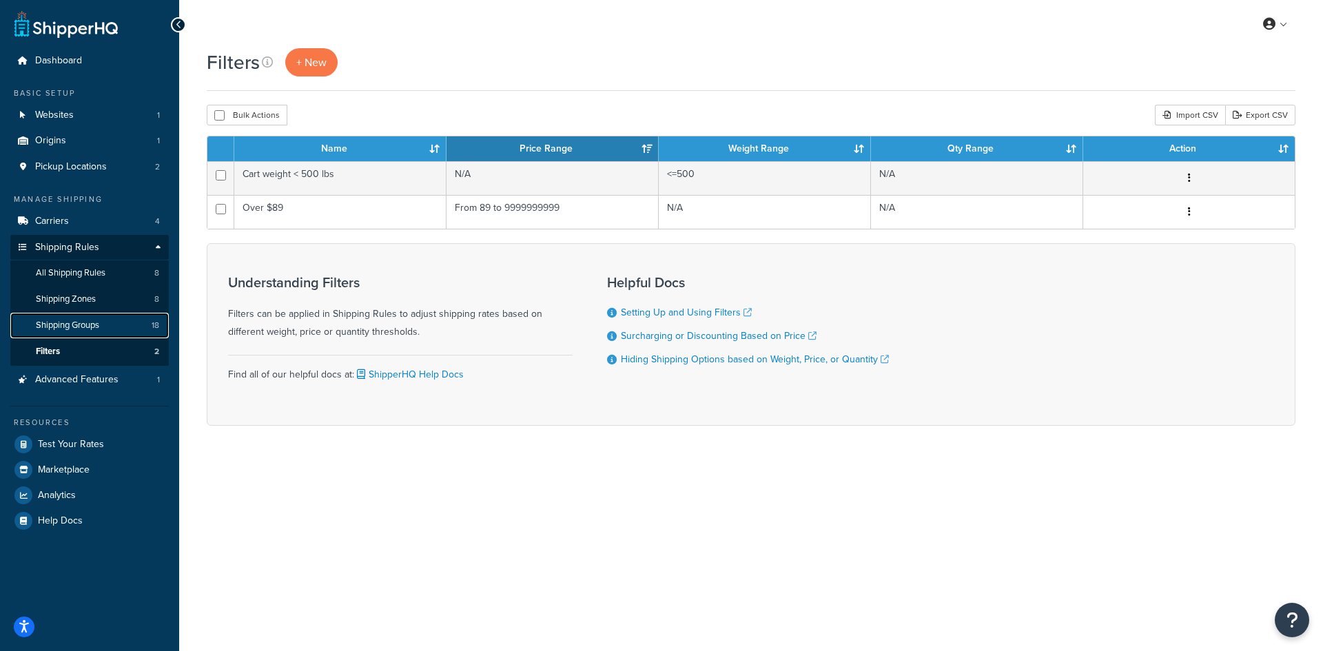
click at [81, 322] on span "Shipping Groups" at bounding box center [67, 326] width 63 height 12
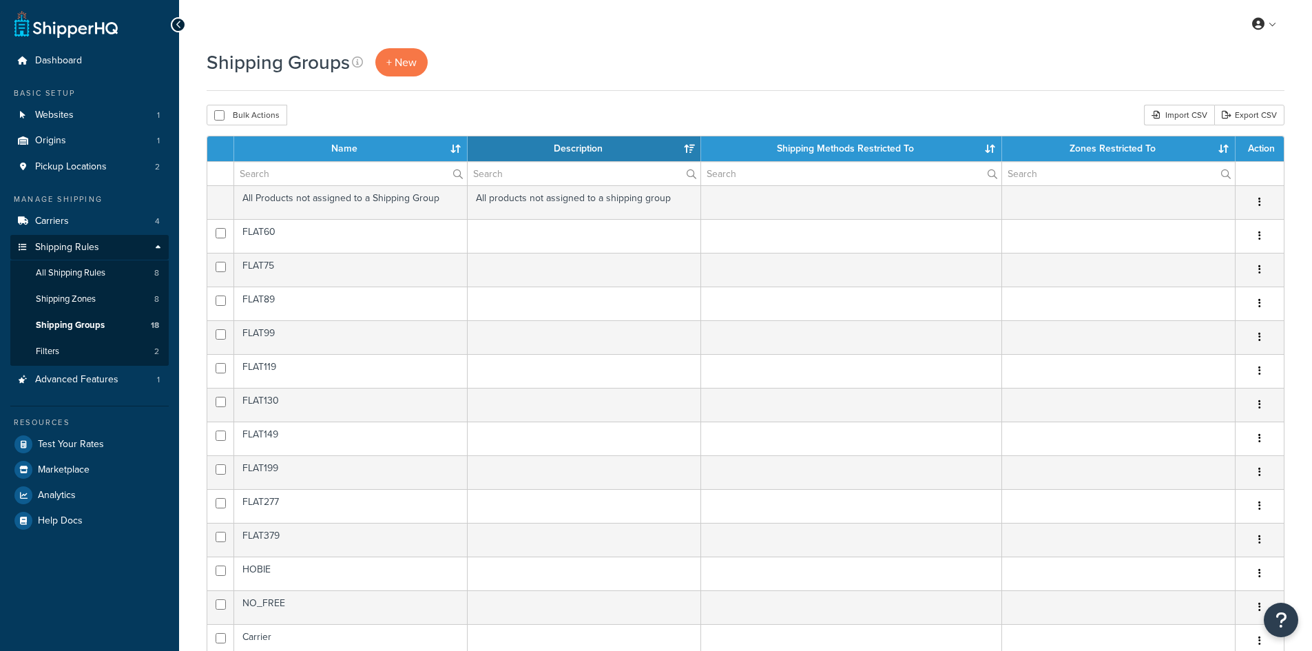
select select "15"
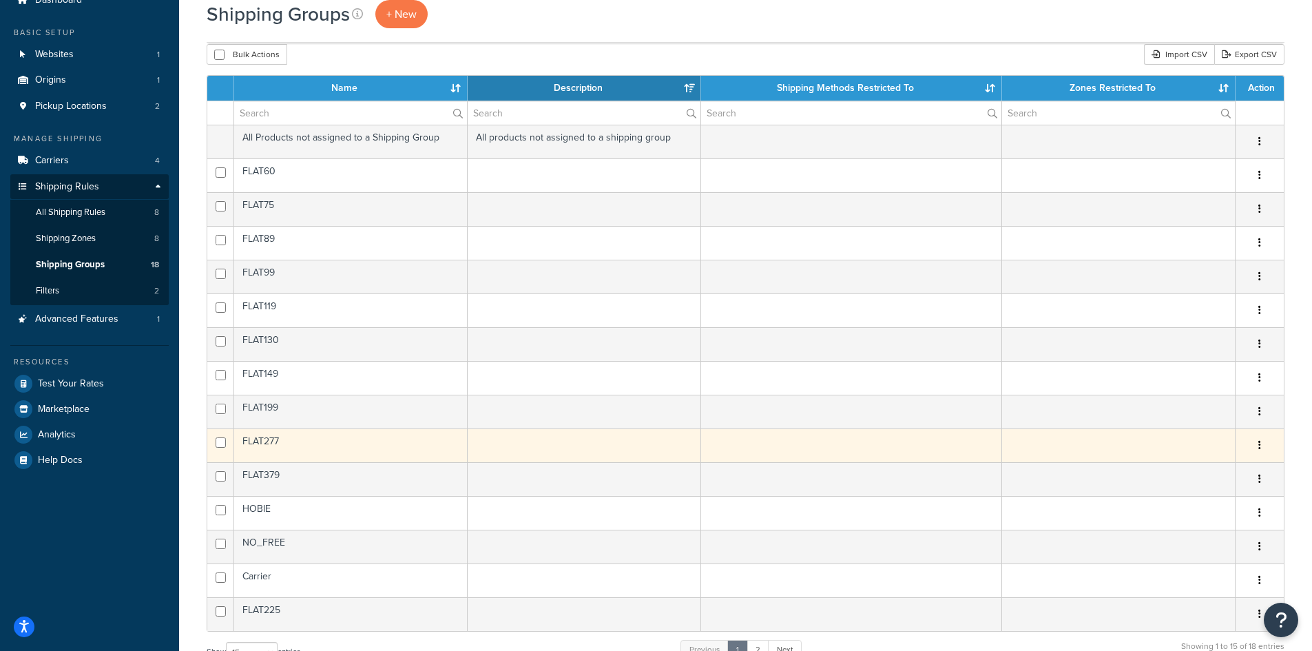
scroll to position [344, 0]
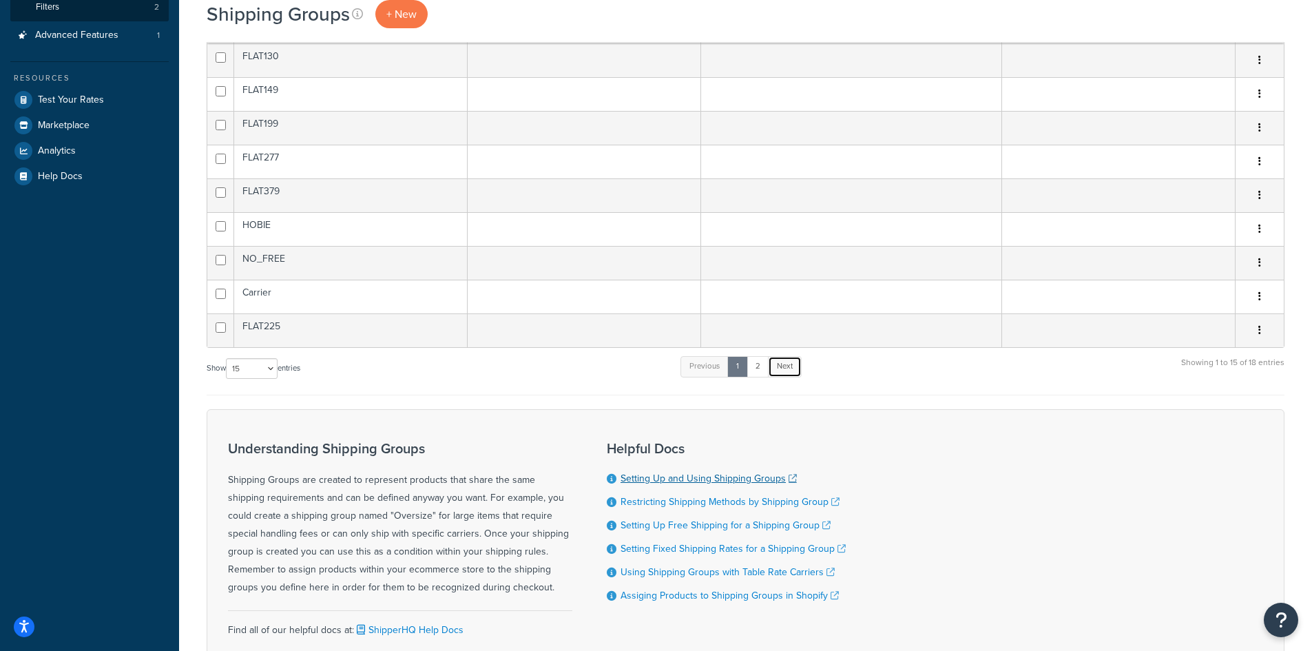
click at [790, 369] on link "Next" at bounding box center [785, 366] width 34 height 21
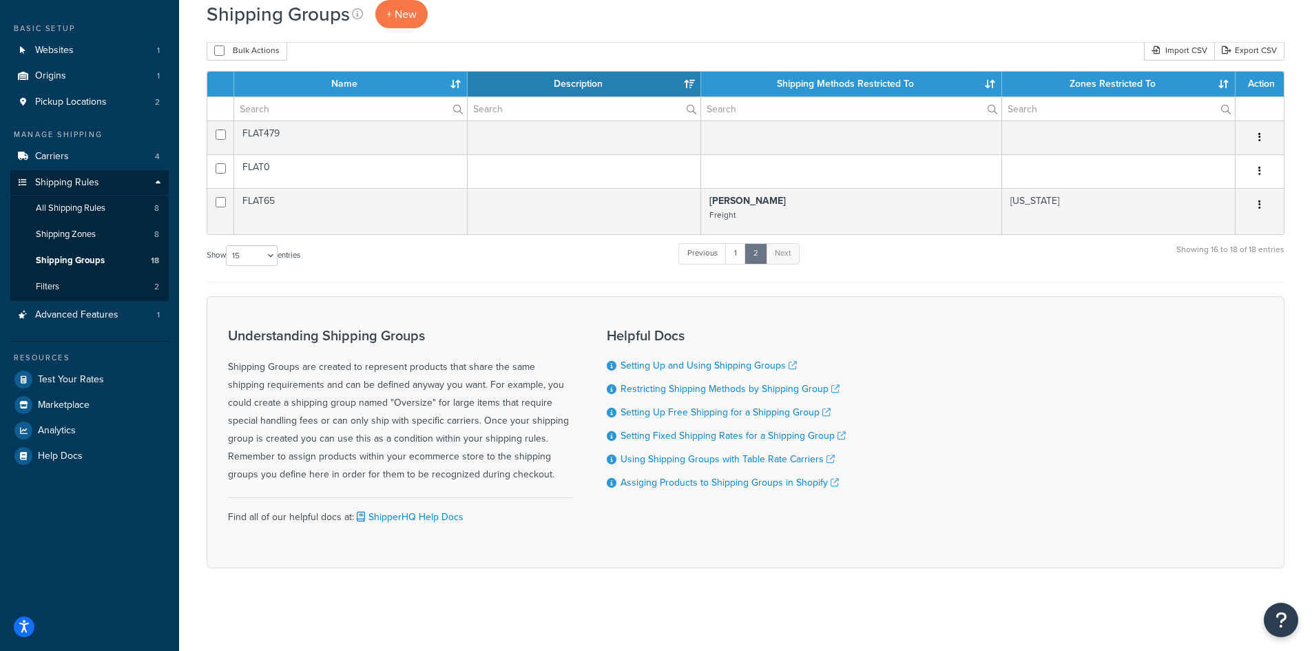
scroll to position [0, 0]
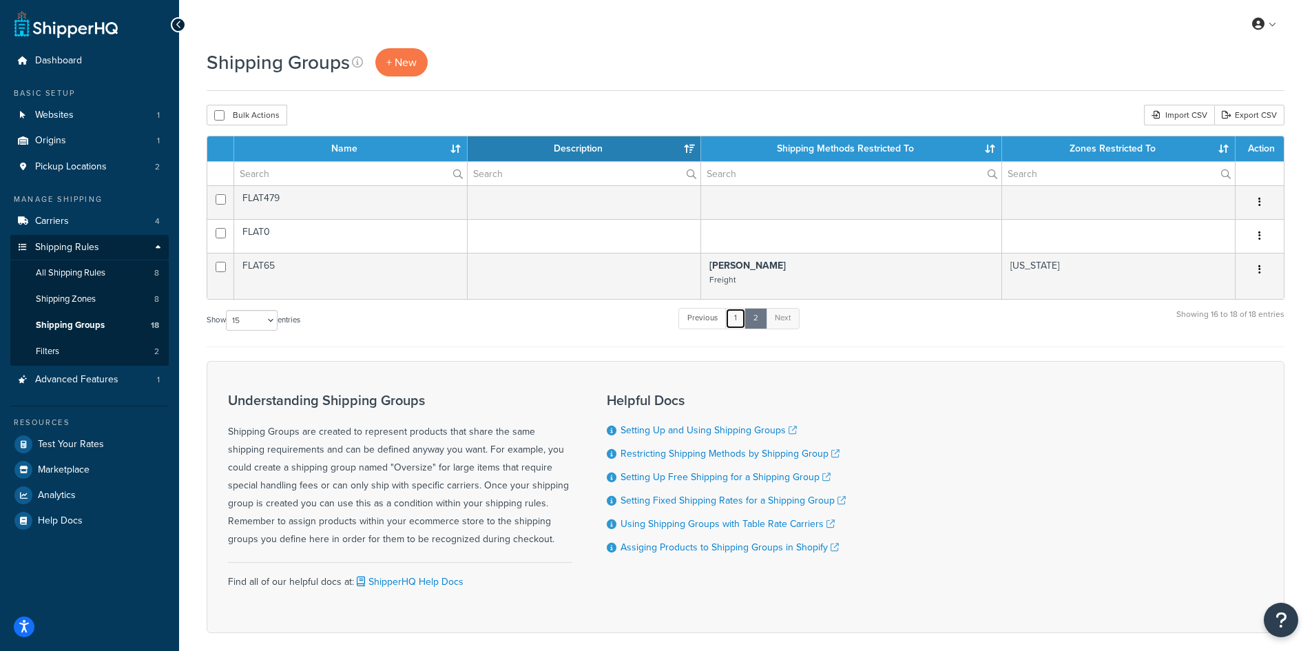
click at [739, 325] on link "1" at bounding box center [735, 318] width 21 height 21
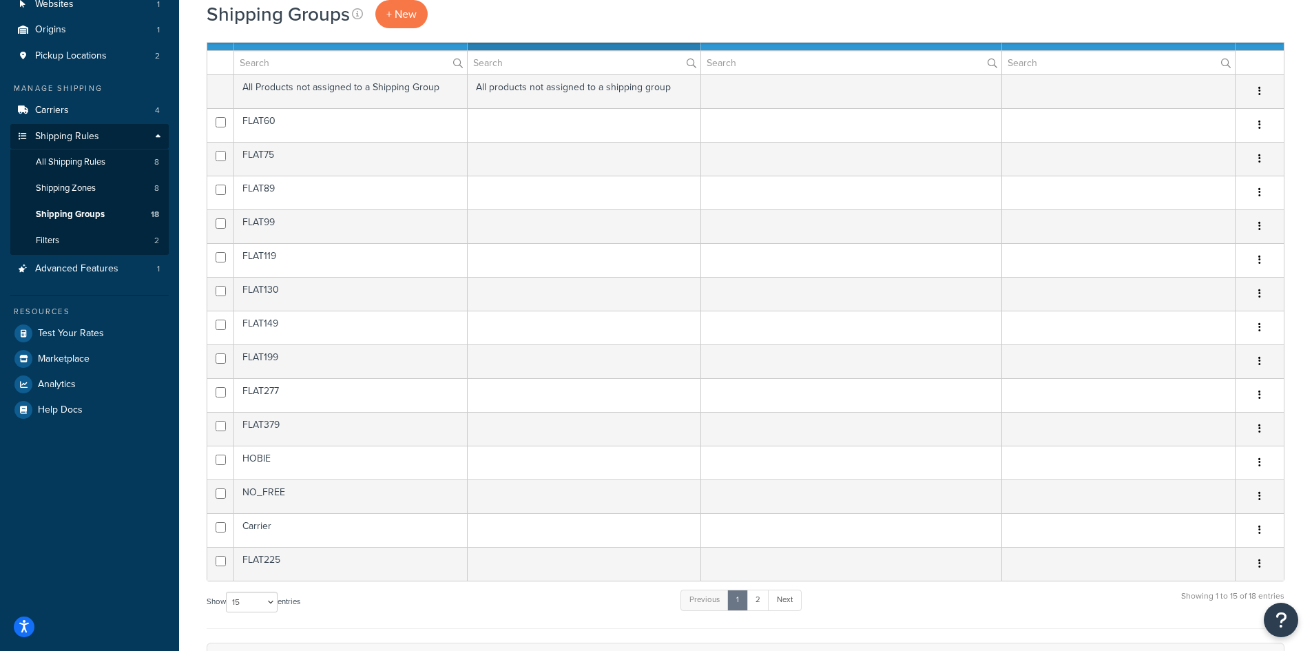
scroll to position [42, 0]
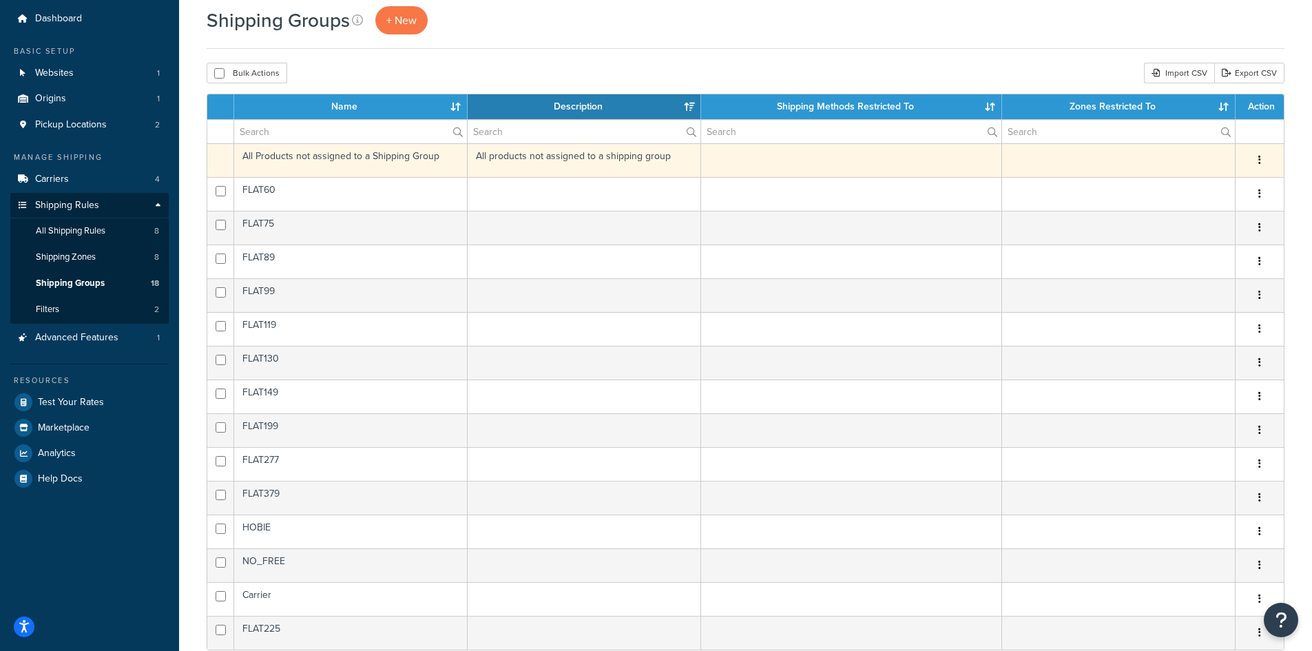
click at [1265, 156] on button "button" at bounding box center [1259, 161] width 19 height 22
click at [1257, 154] on button "button" at bounding box center [1259, 161] width 19 height 22
click at [1259, 162] on icon "button" at bounding box center [1260, 160] width 3 height 10
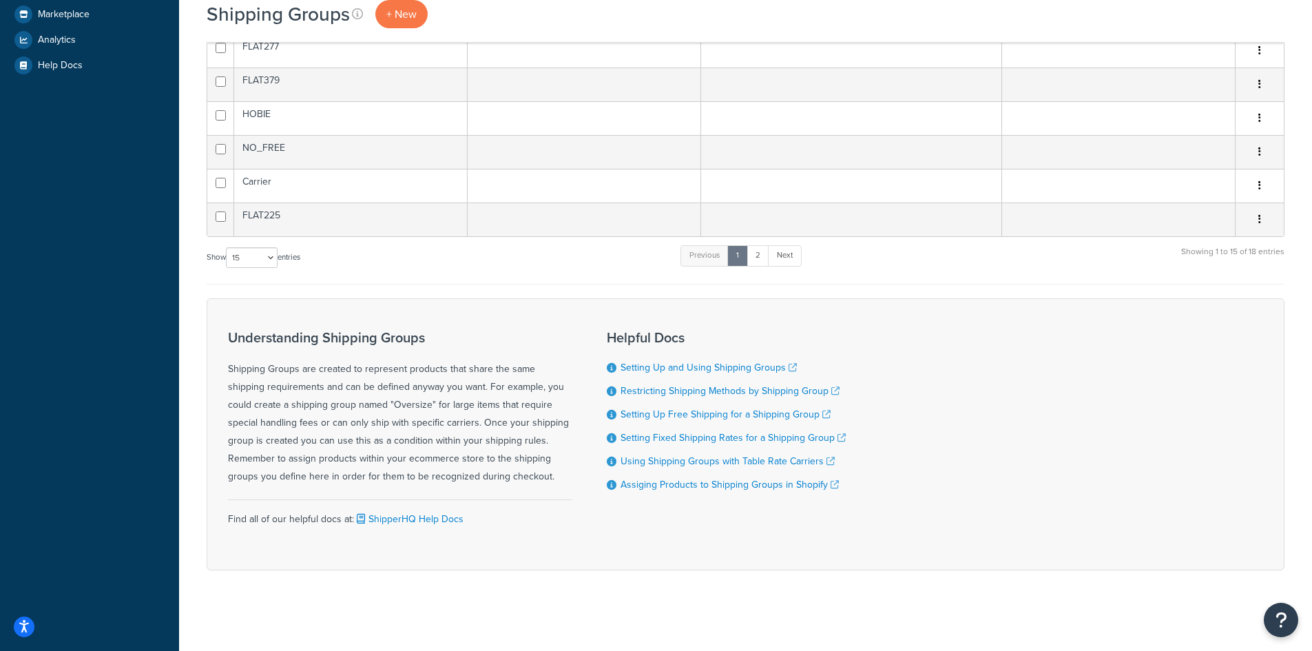
scroll to position [457, 0]
click at [792, 256] on link "Next" at bounding box center [785, 253] width 34 height 21
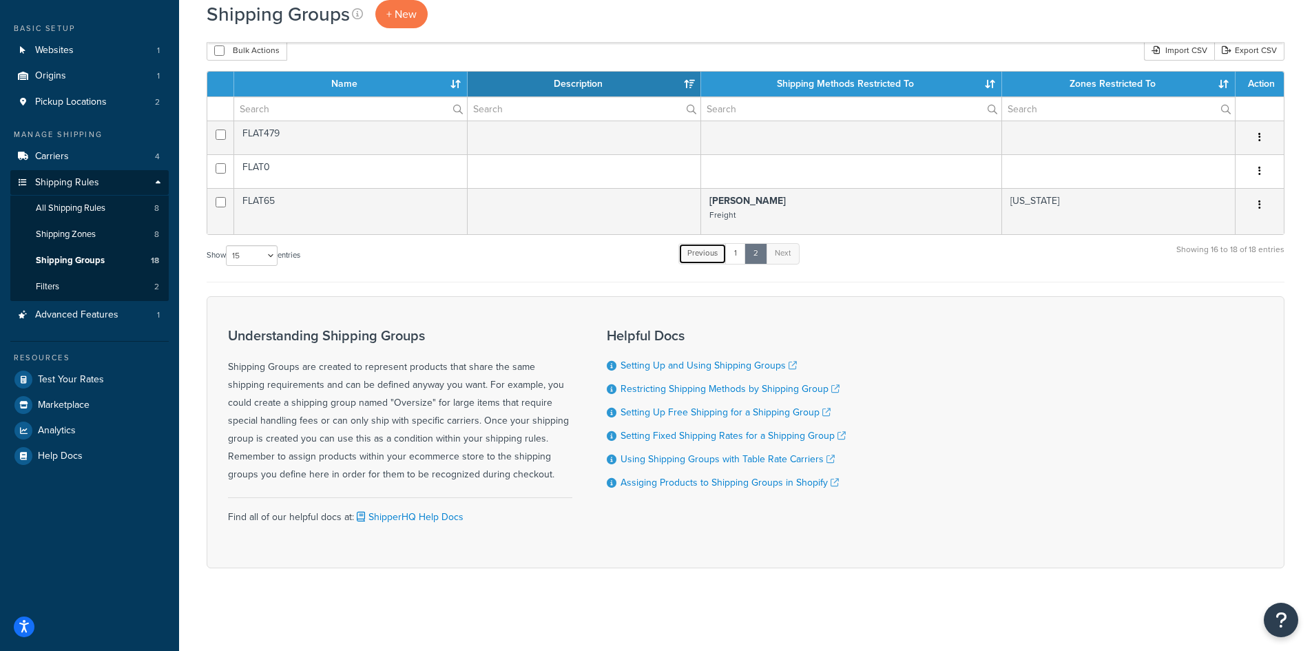
click at [697, 257] on link "Previous" at bounding box center [703, 253] width 48 height 21
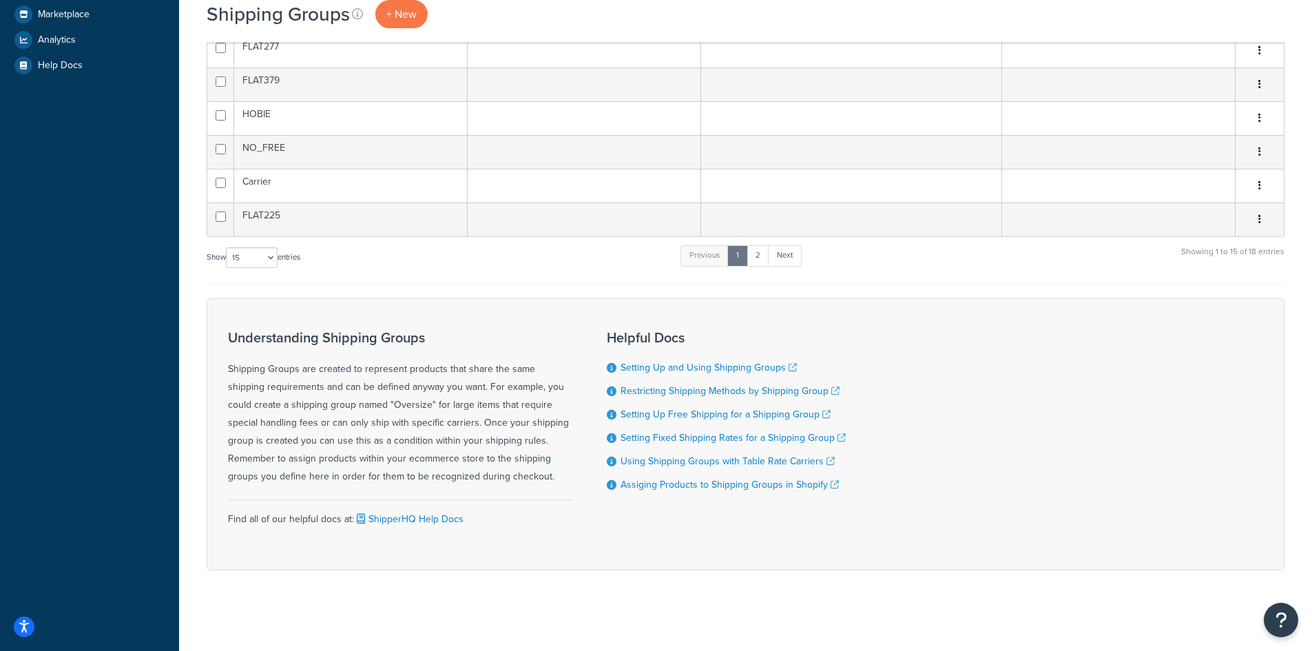
scroll to position [457, 0]
click at [799, 252] on link "Next" at bounding box center [785, 253] width 34 height 21
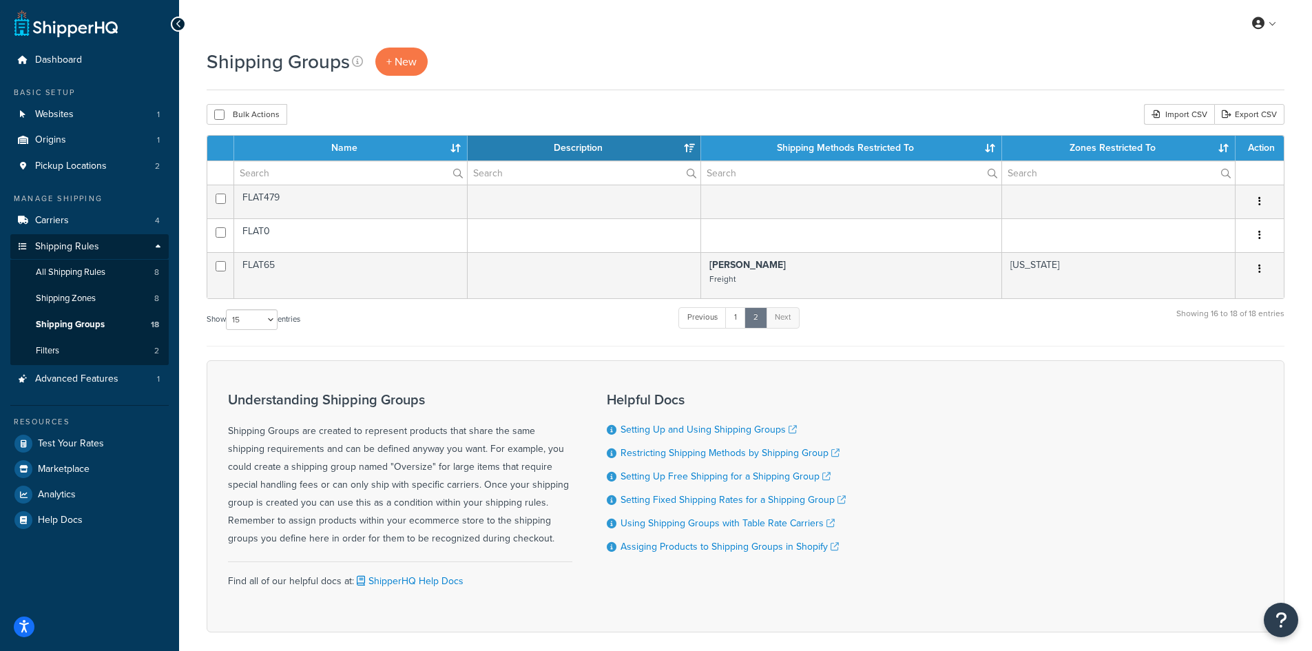
scroll to position [0, 0]
click at [85, 321] on span "Shipping Groups" at bounding box center [70, 326] width 69 height 12
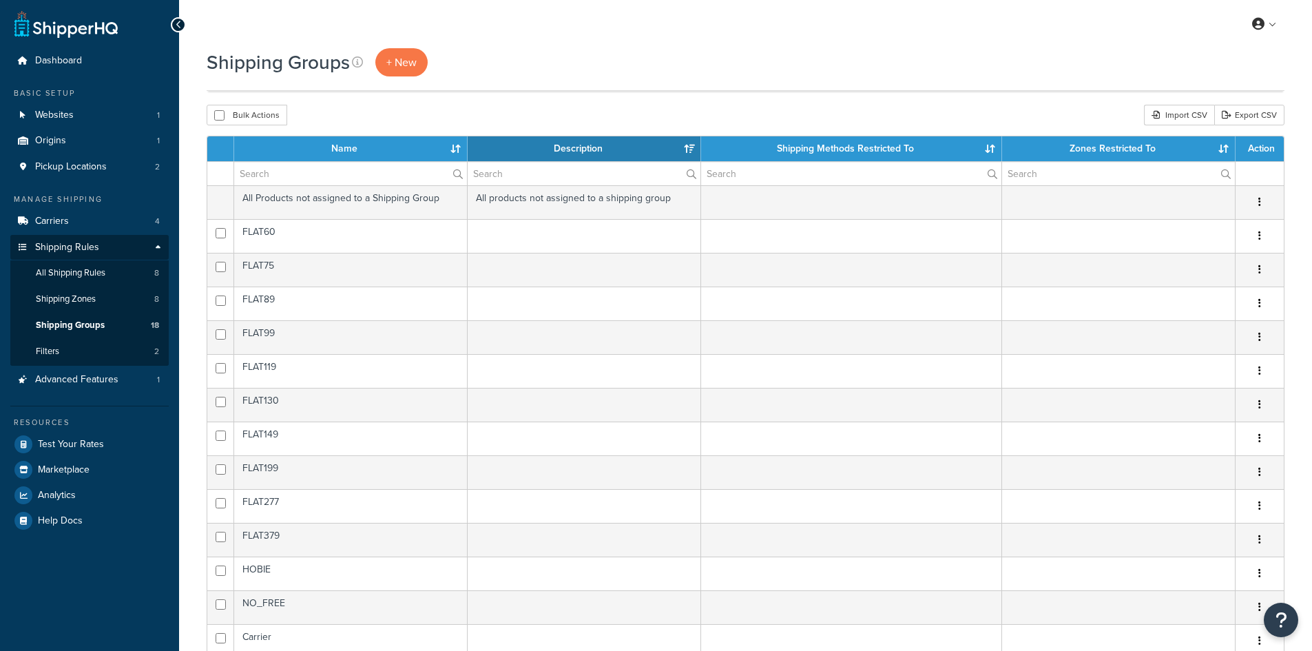
select select "15"
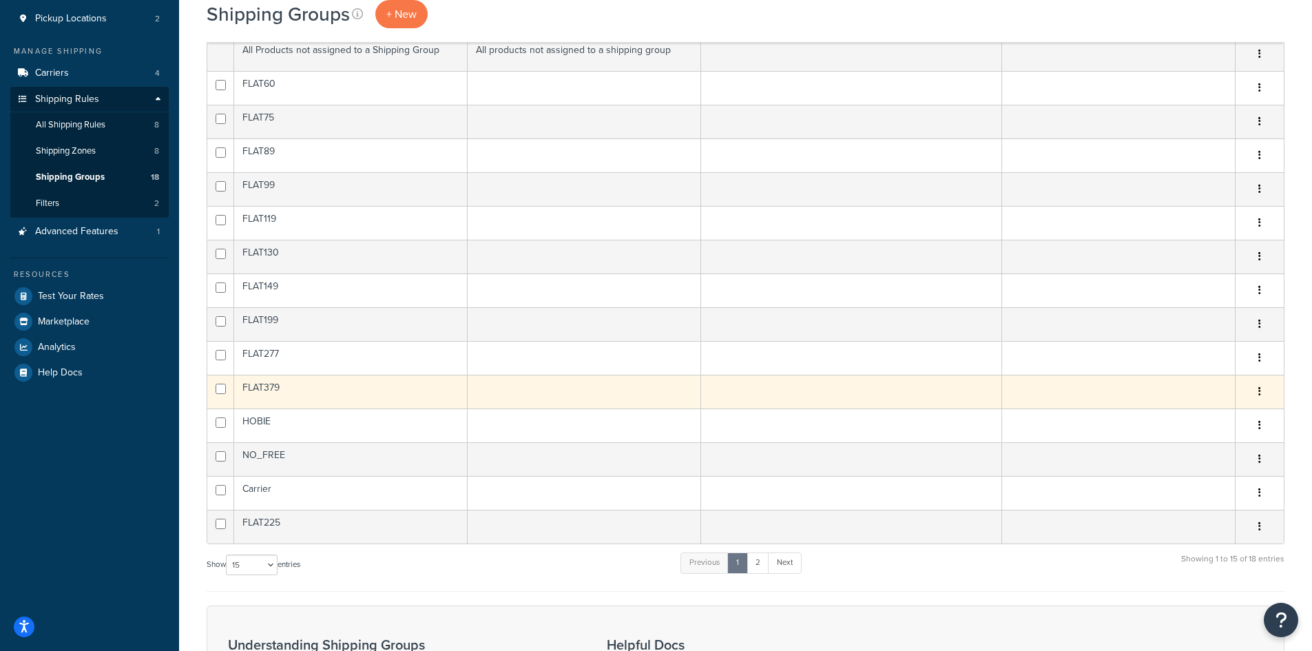
scroll to position [69, 0]
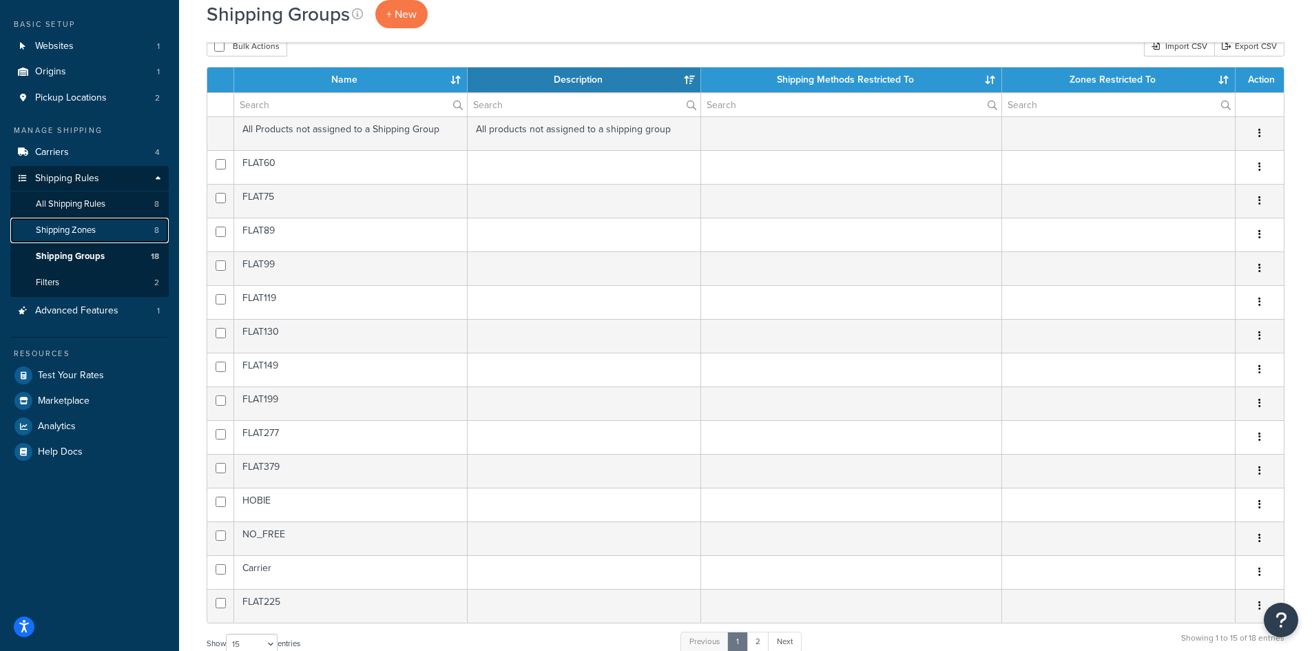
click at [91, 232] on span "Shipping Zones" at bounding box center [66, 231] width 60 height 12
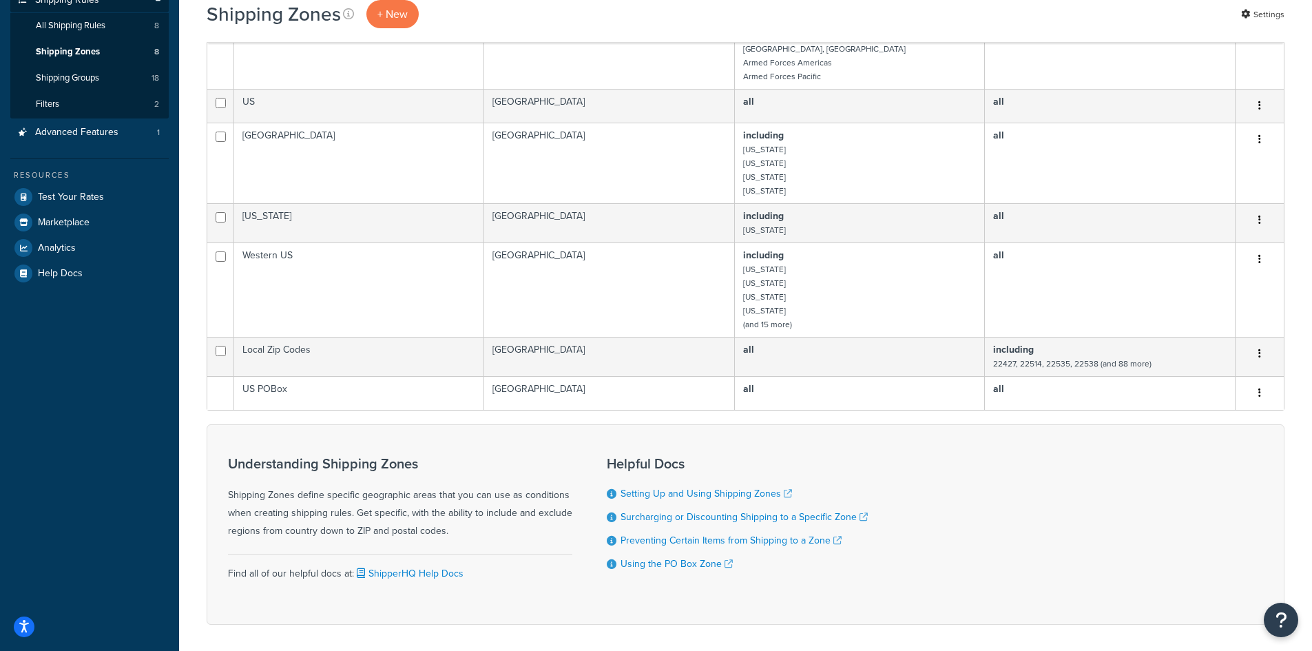
scroll to position [84, 0]
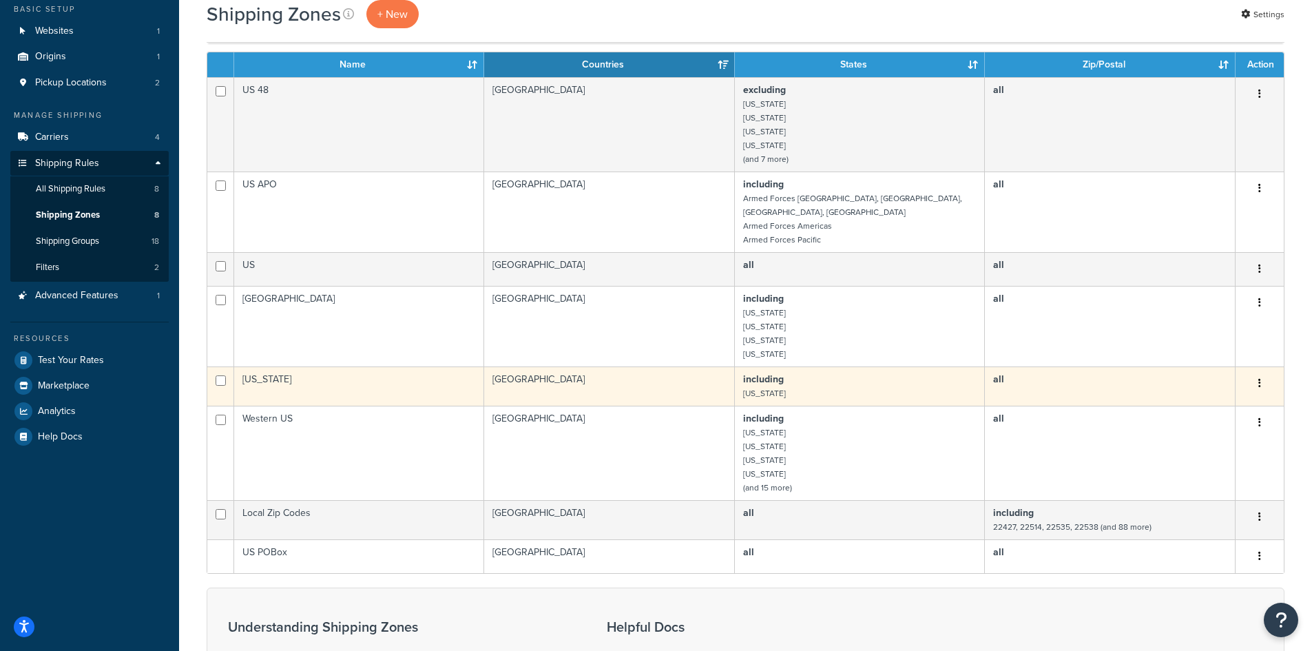
click at [1251, 373] on button "button" at bounding box center [1259, 384] width 19 height 22
click at [1215, 398] on link "Edit" at bounding box center [1204, 398] width 109 height 28
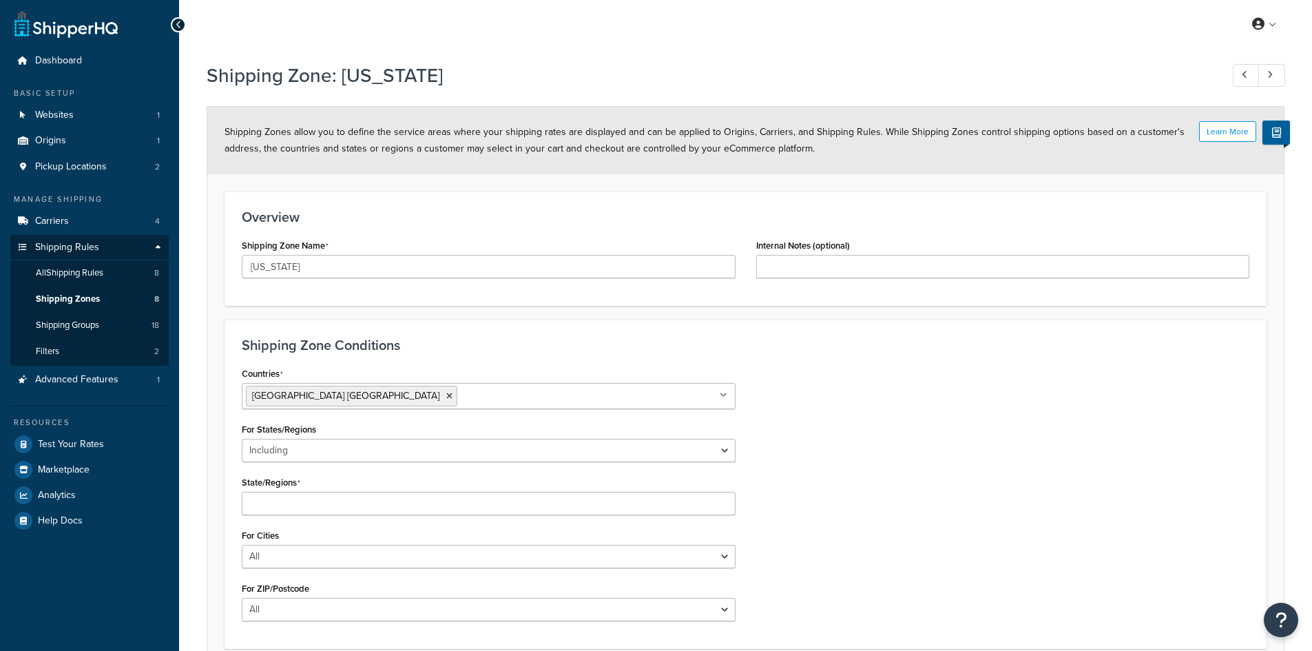
select select "including"
click at [75, 296] on span "Shipping Zones" at bounding box center [68, 299] width 64 height 12
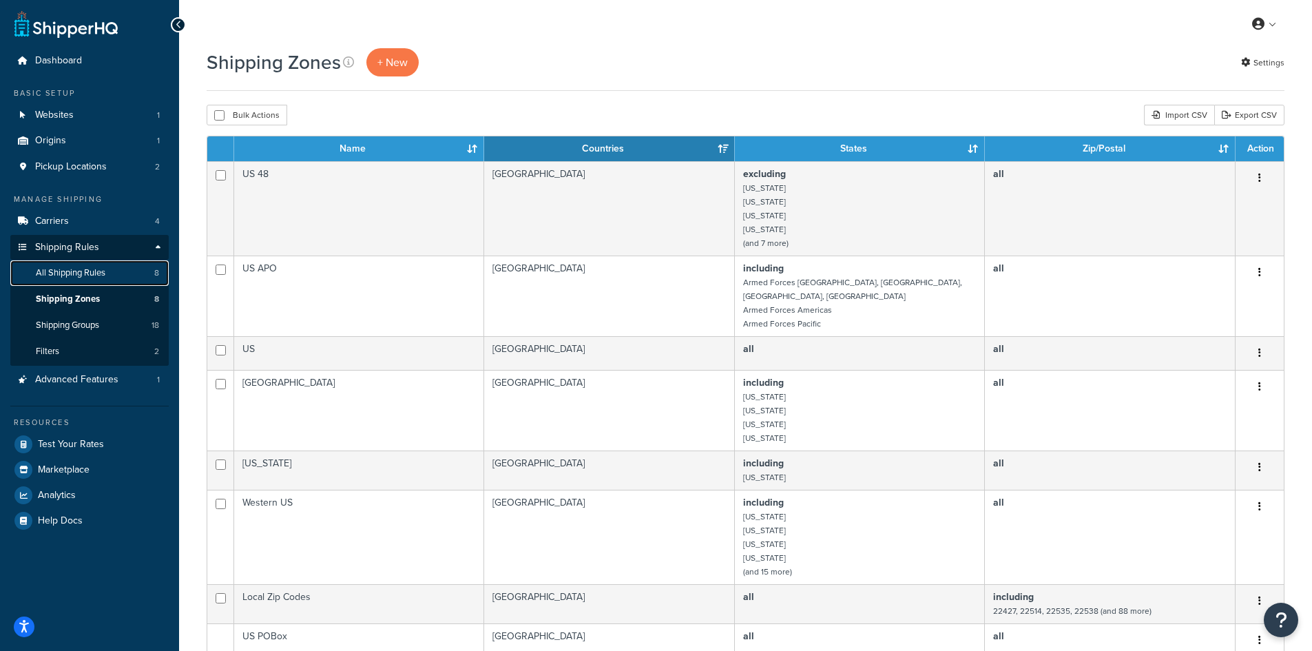
click at [77, 272] on span "All Shipping Rules" at bounding box center [71, 273] width 70 height 12
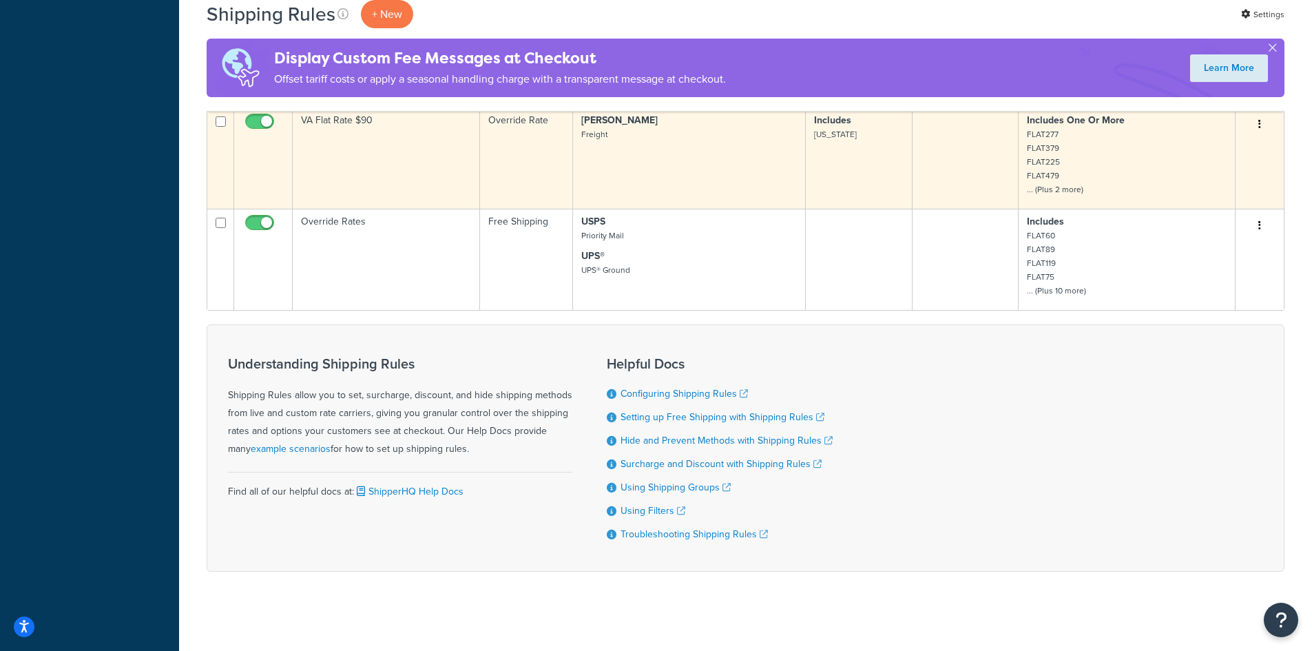
scroll to position [725, 0]
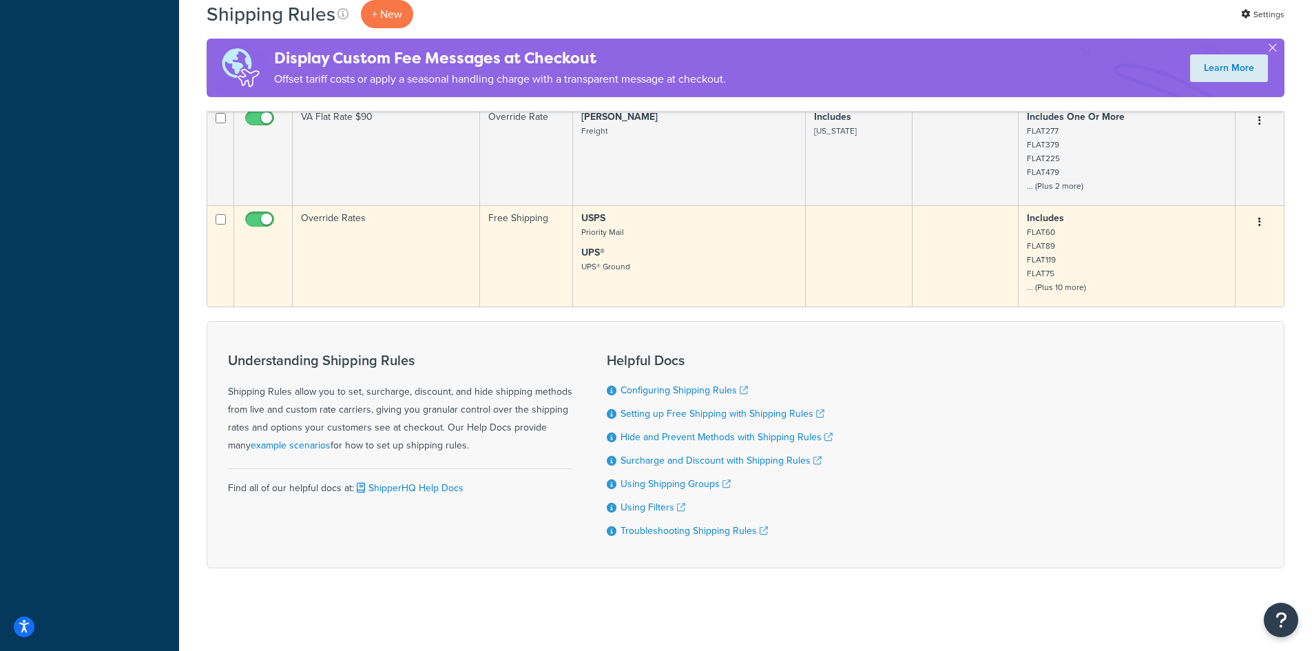
click at [1261, 217] on button "button" at bounding box center [1259, 223] width 19 height 22
click at [1202, 243] on link "Edit" at bounding box center [1214, 248] width 109 height 28
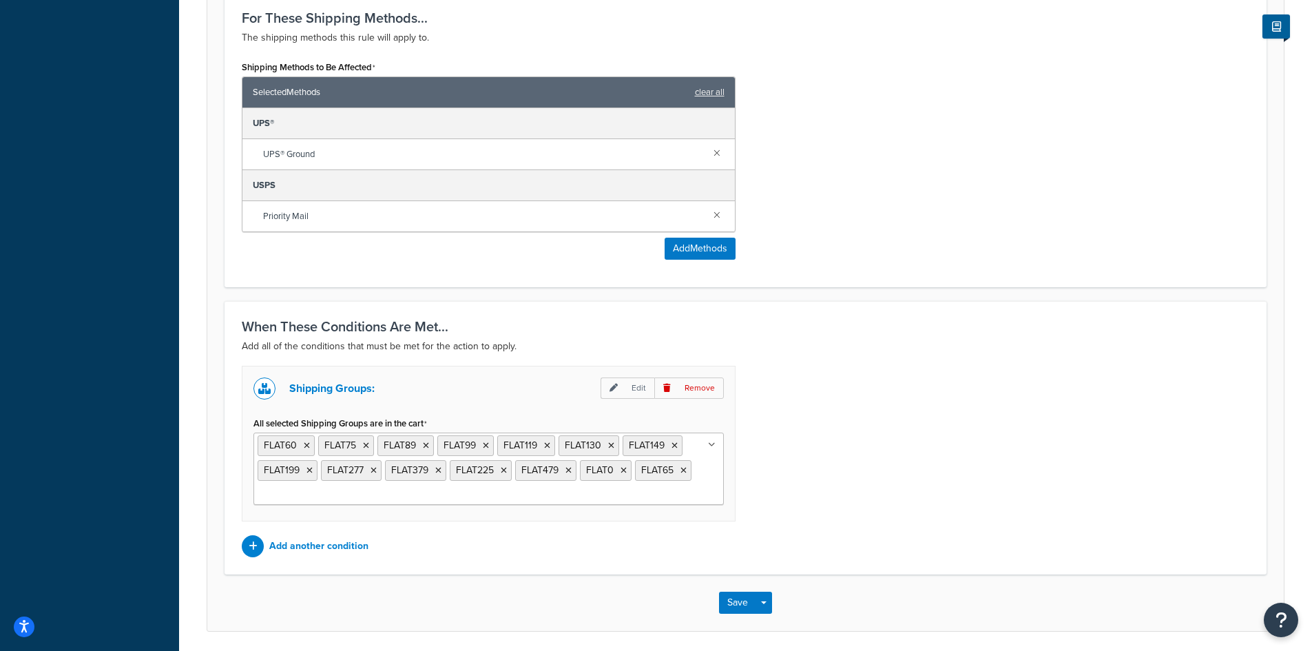
scroll to position [796, 0]
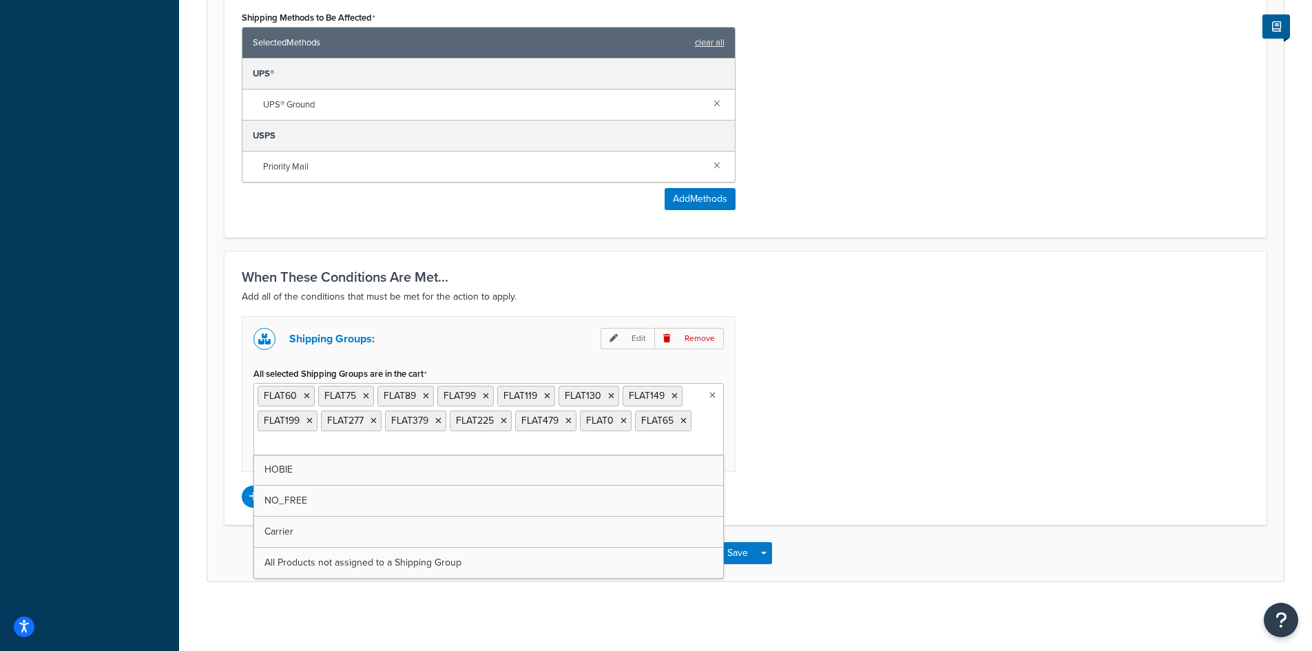
click at [711, 393] on icon at bounding box center [713, 395] width 6 height 8
click at [711, 393] on icon at bounding box center [712, 395] width 8 height 8
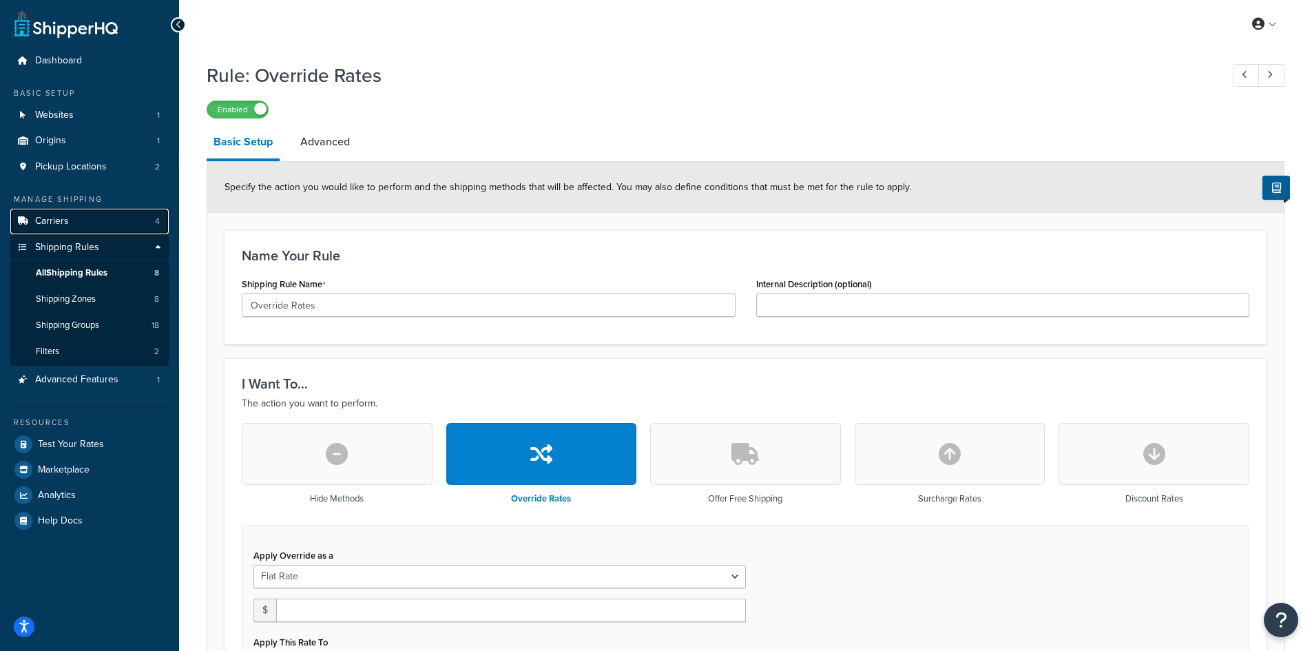
click at [65, 219] on span "Carriers" at bounding box center [52, 222] width 34 height 12
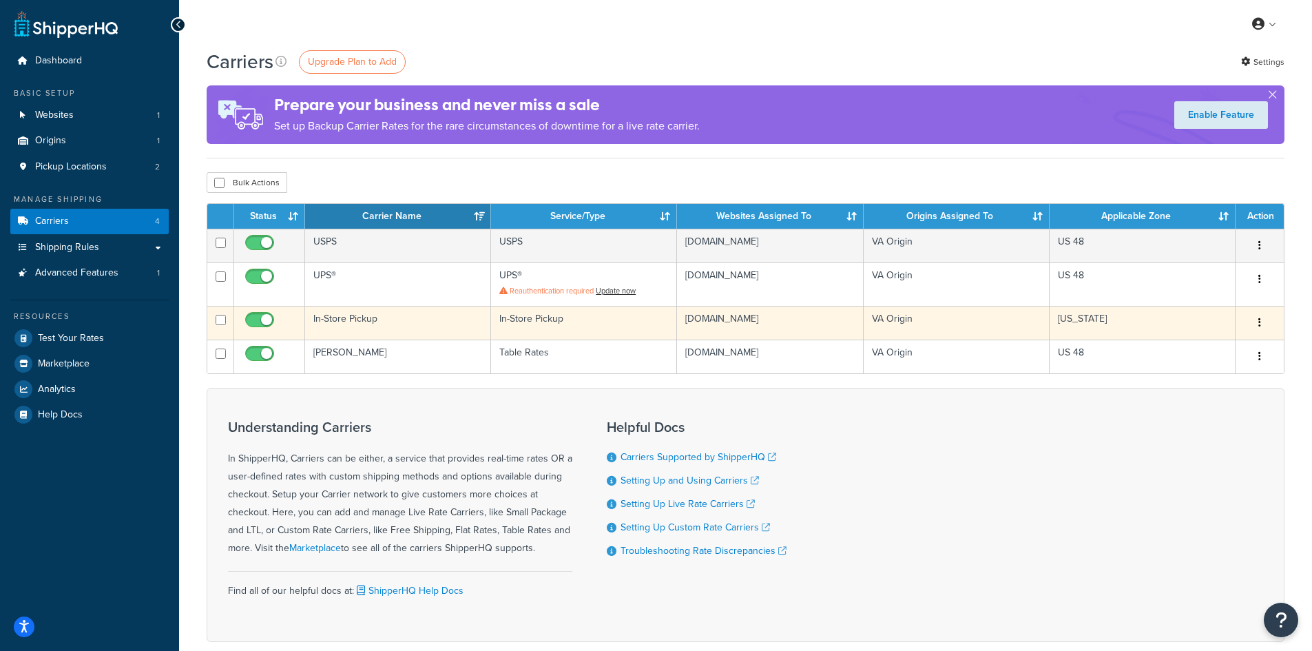
click at [581, 340] on td "In-Store Pickup" at bounding box center [584, 323] width 186 height 34
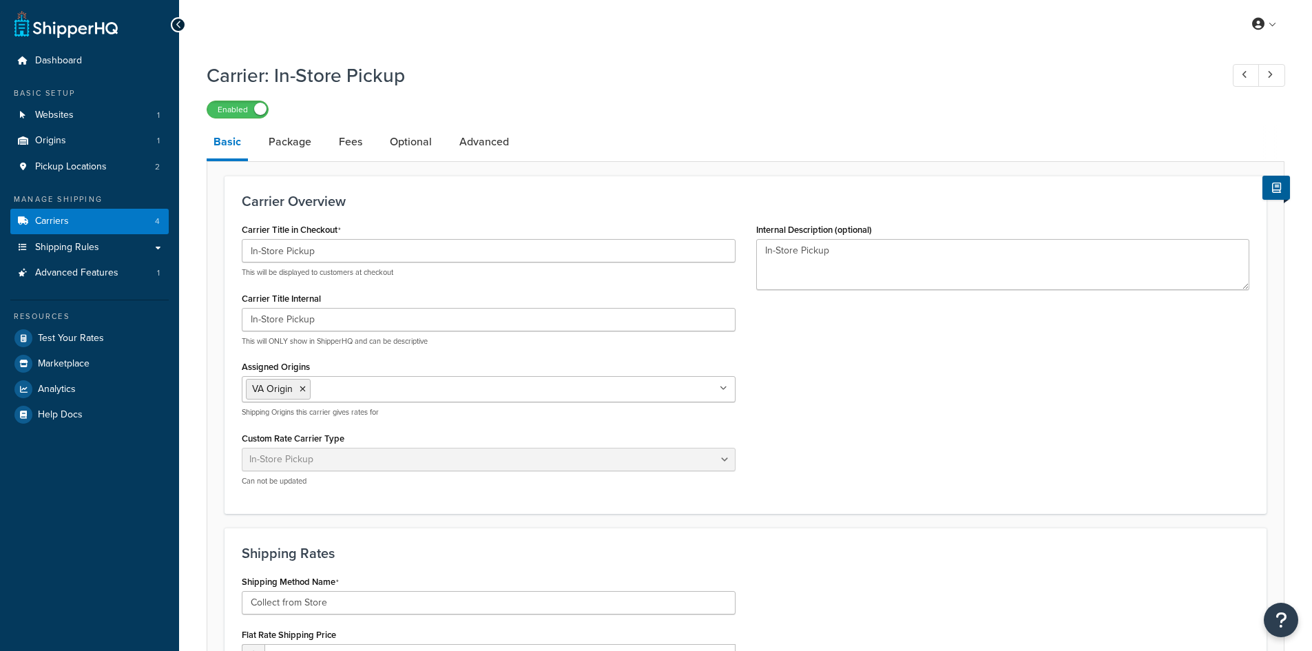
select select "pickup"
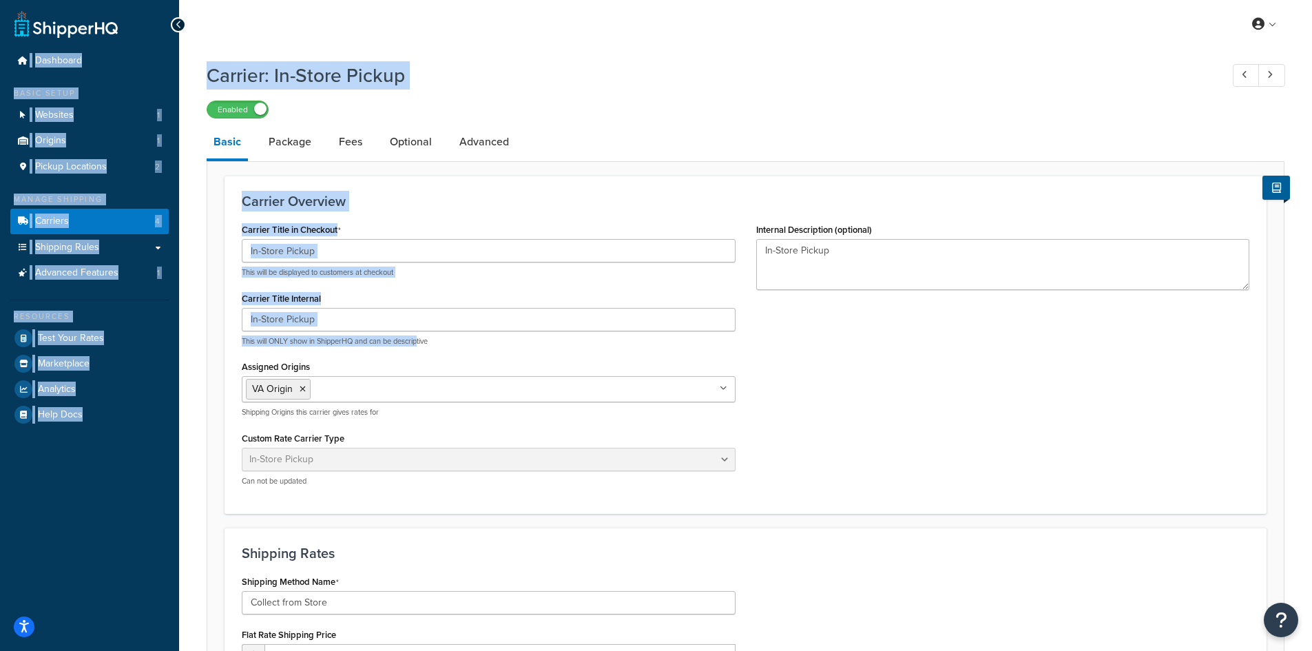
click at [574, 222] on div "Carrier Title in Checkout In-Store Pickup This will be displayed to customers a…" at bounding box center [489, 249] width 494 height 58
click at [581, 280] on div "Carrier Title in Checkout In-Store Pickup This will be displayed to customers a…" at bounding box center [488, 358] width 515 height 277
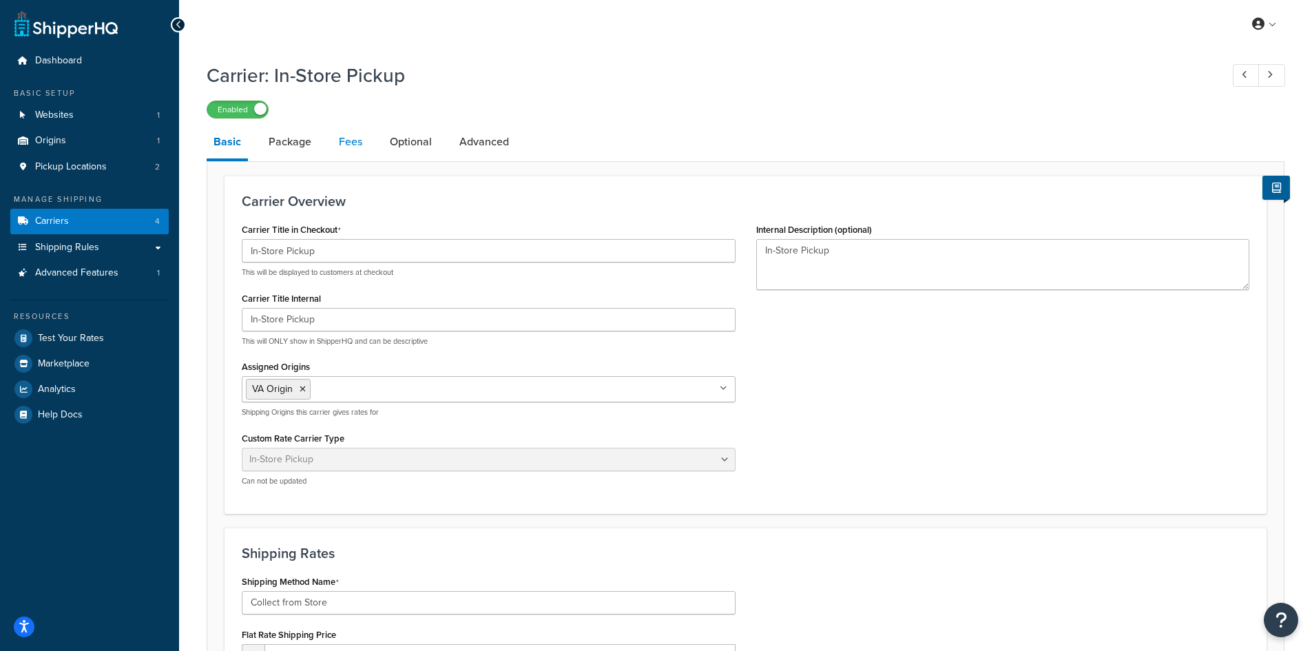
click at [350, 139] on link "Fees" at bounding box center [350, 141] width 37 height 33
select select "AFTER"
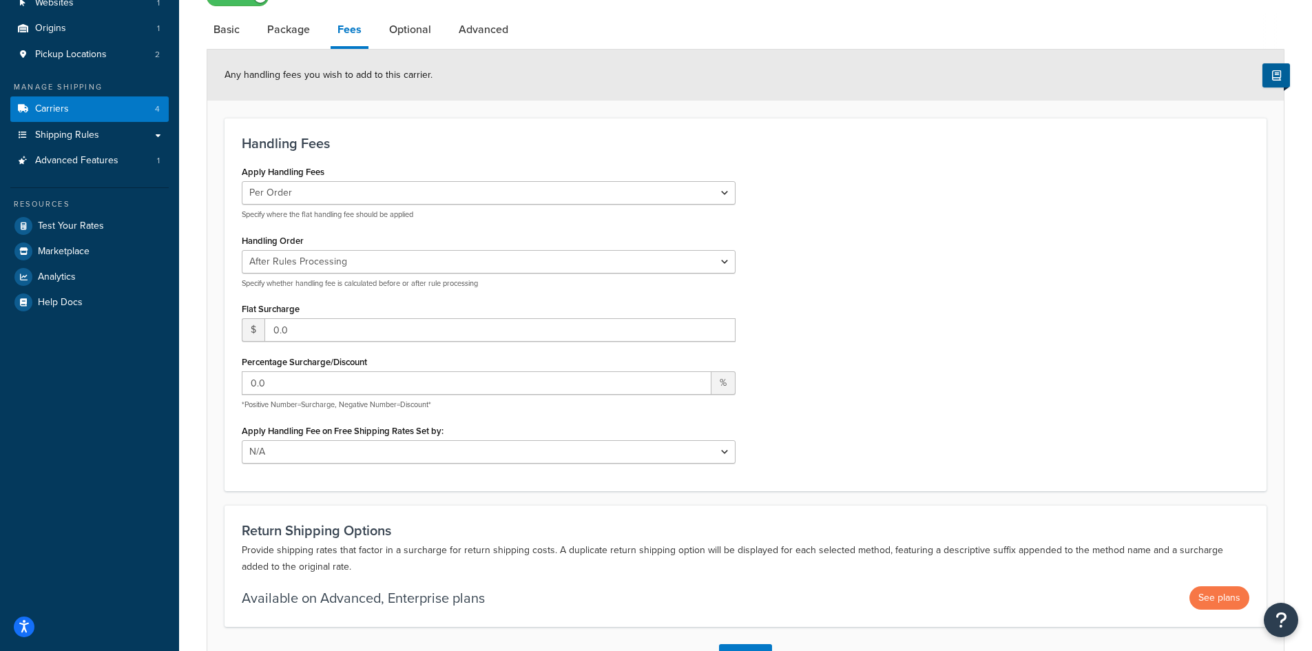
scroll to position [78, 0]
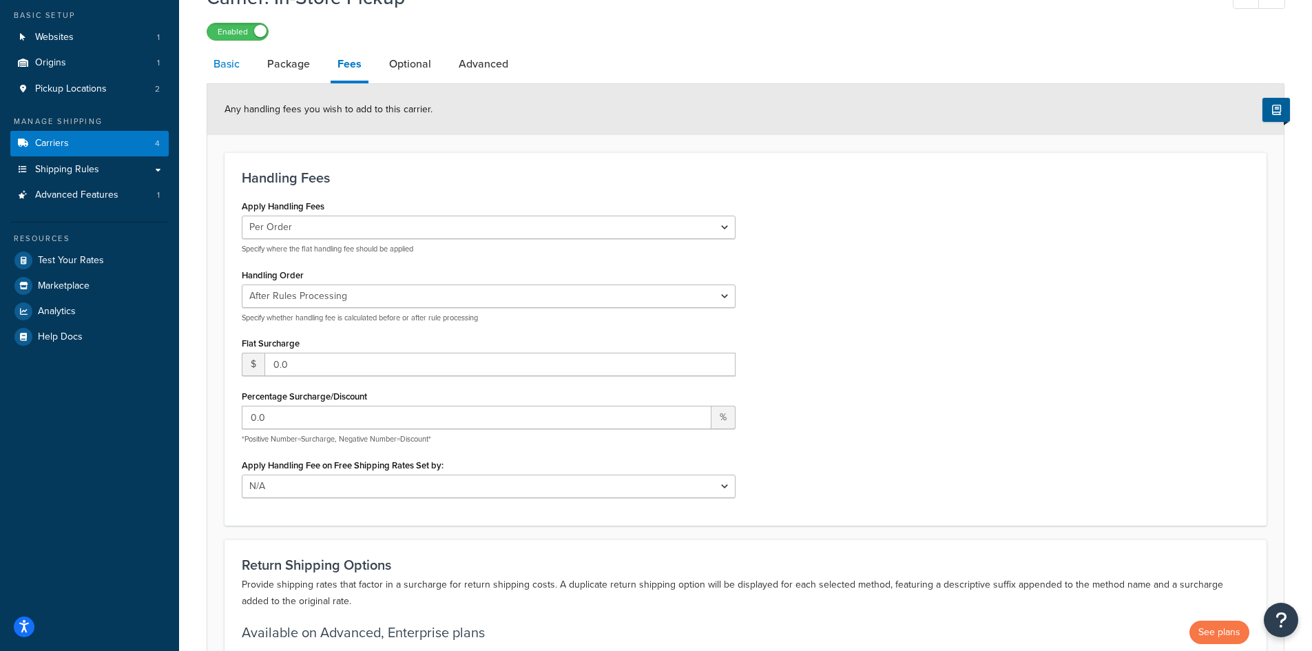
drag, startPoint x: 223, startPoint y: 70, endPoint x: 223, endPoint y: 78, distance: 8.3
click at [223, 70] on link "Basic" at bounding box center [227, 64] width 40 height 33
select select "pickup"
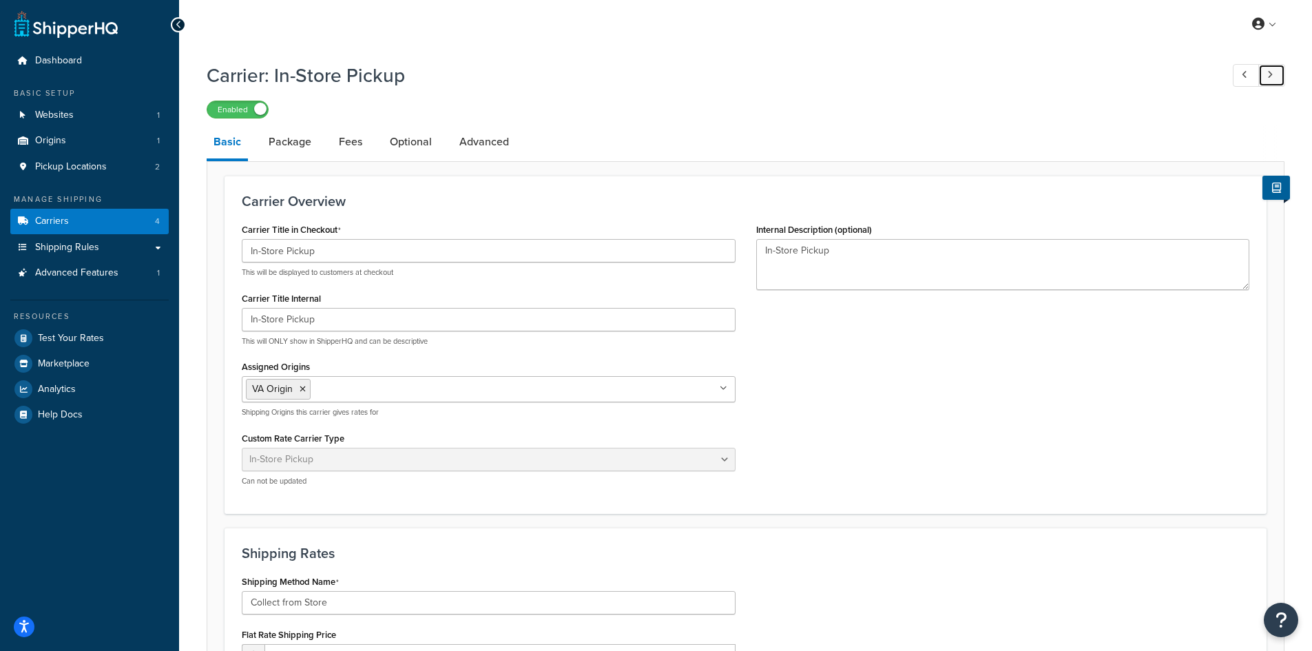
click at [1277, 79] on link at bounding box center [1272, 75] width 27 height 23
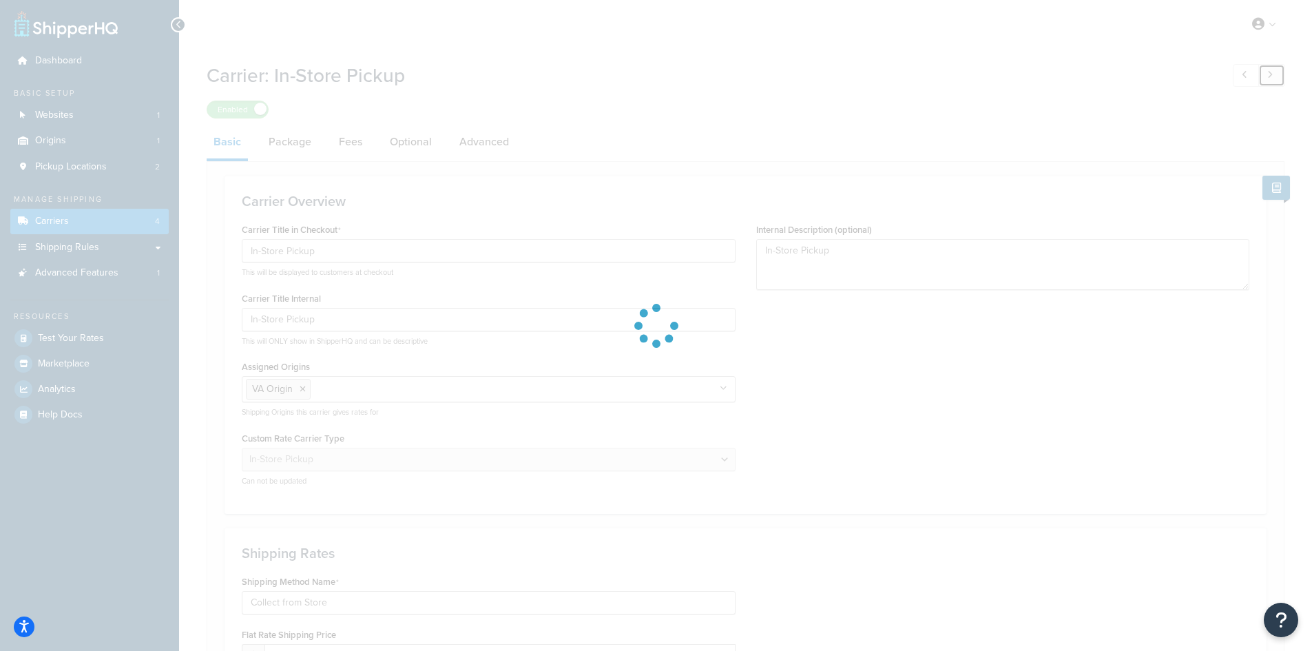
select select "25"
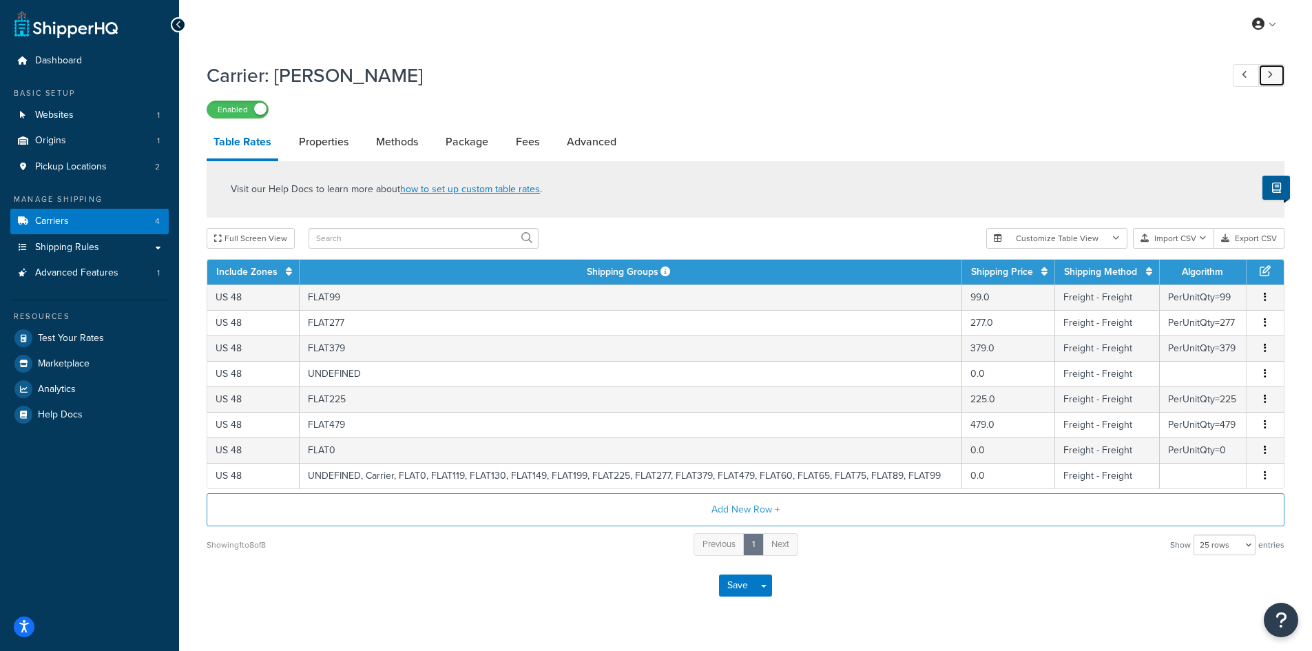
click at [1277, 81] on link at bounding box center [1272, 75] width 27 height 23
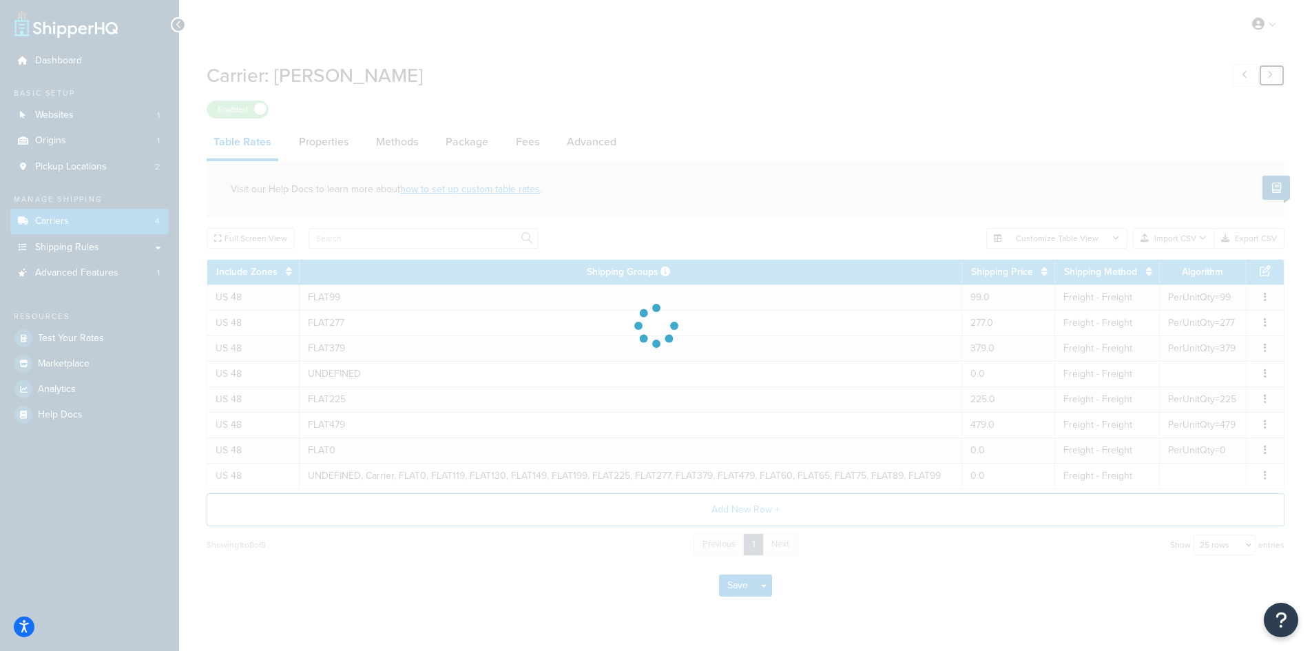
select select "usps"
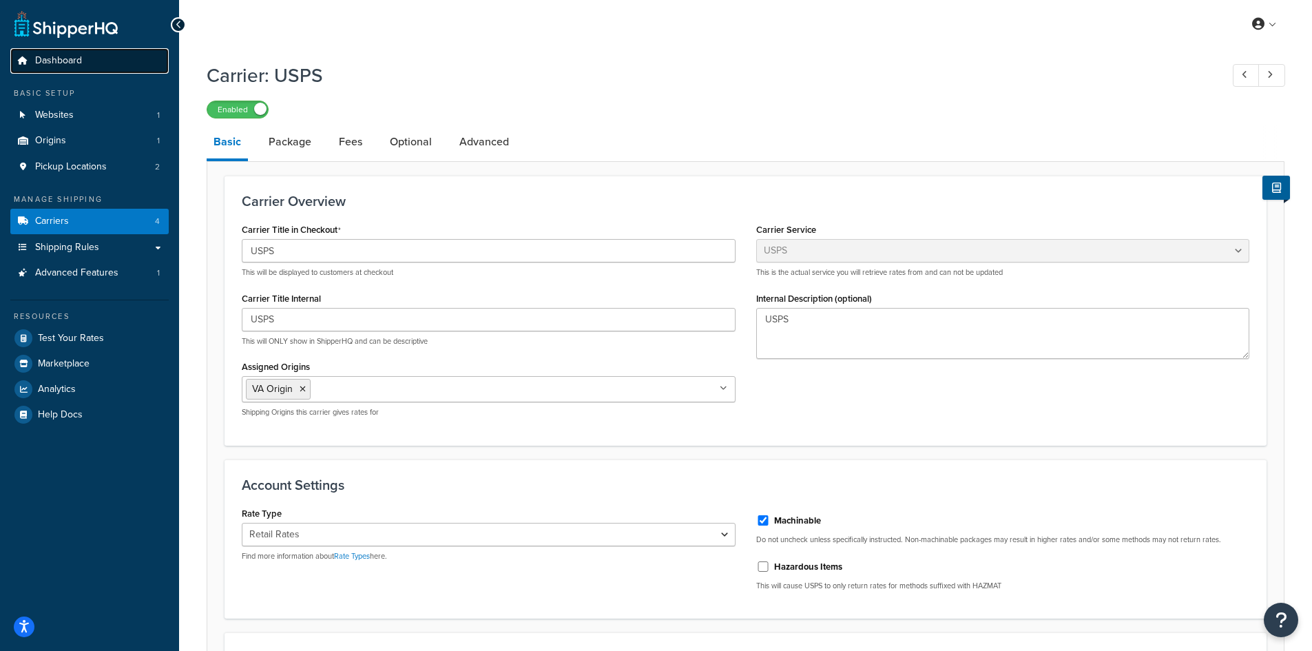
click at [55, 55] on span "Dashboard" at bounding box center [58, 61] width 47 height 12
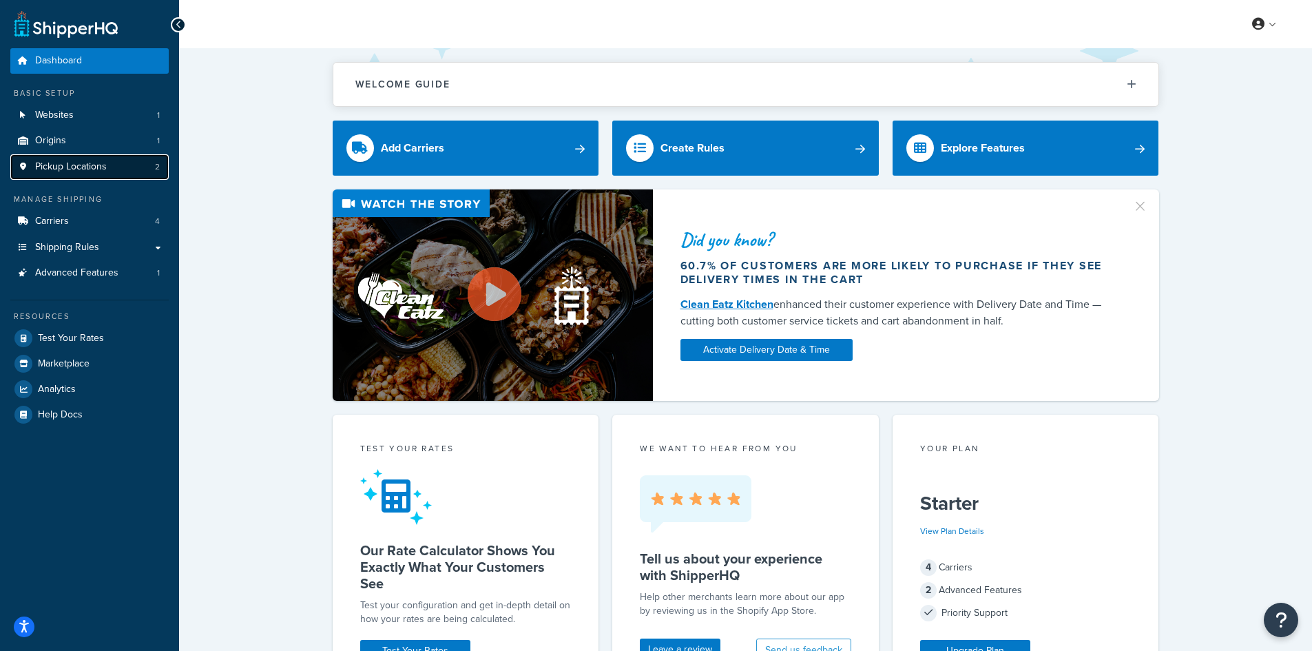
click at [80, 169] on span "Pickup Locations" at bounding box center [71, 167] width 72 height 12
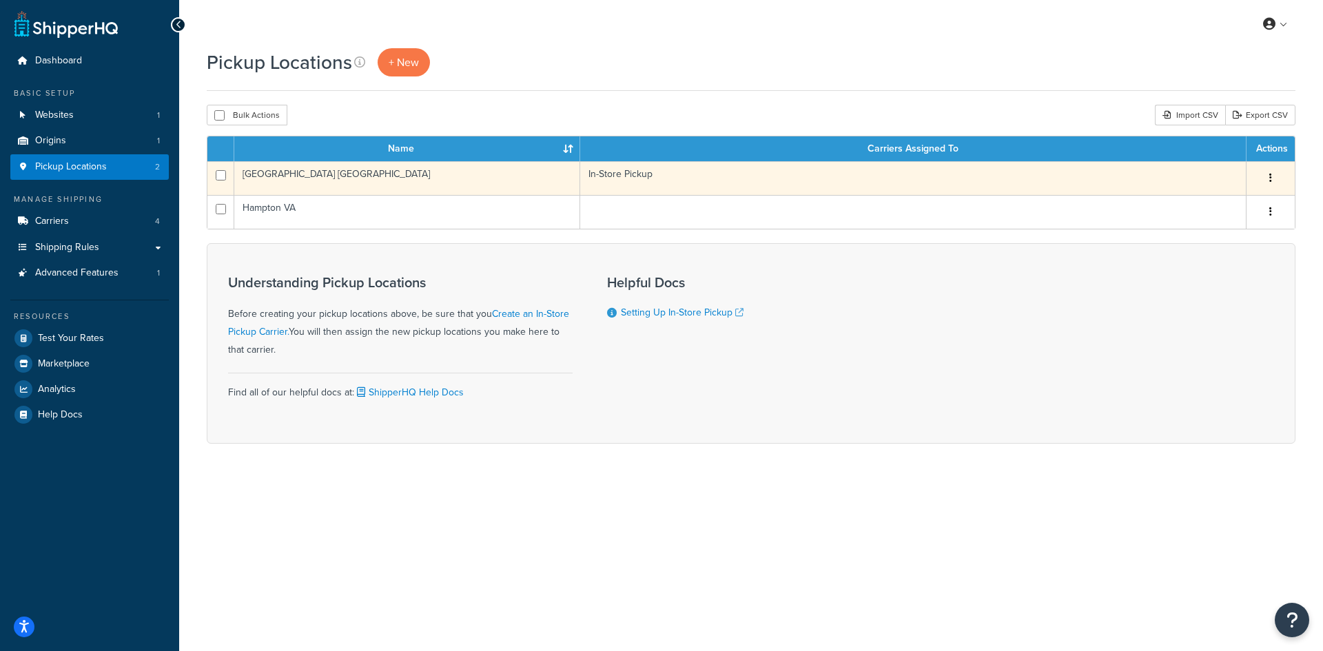
click at [1266, 174] on button "button" at bounding box center [1270, 178] width 19 height 22
click at [1218, 203] on link "Edit" at bounding box center [1225, 204] width 109 height 28
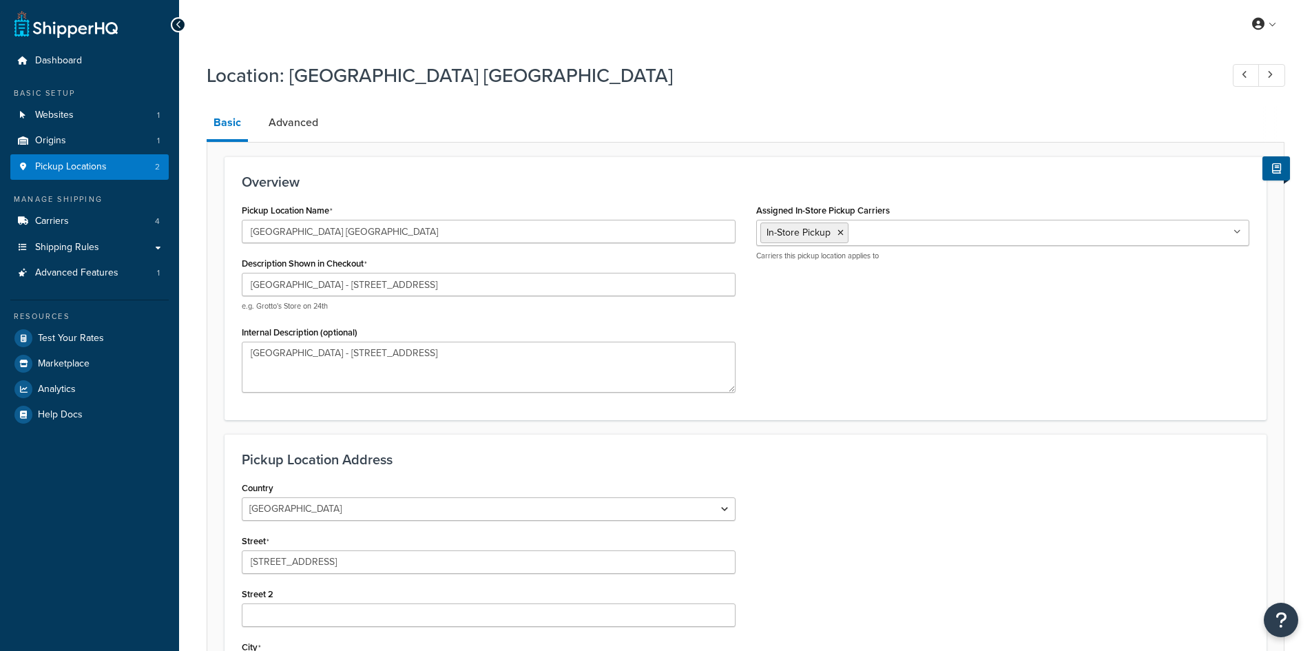
select select "46"
click at [75, 220] on link "Carriers 4" at bounding box center [89, 221] width 158 height 25
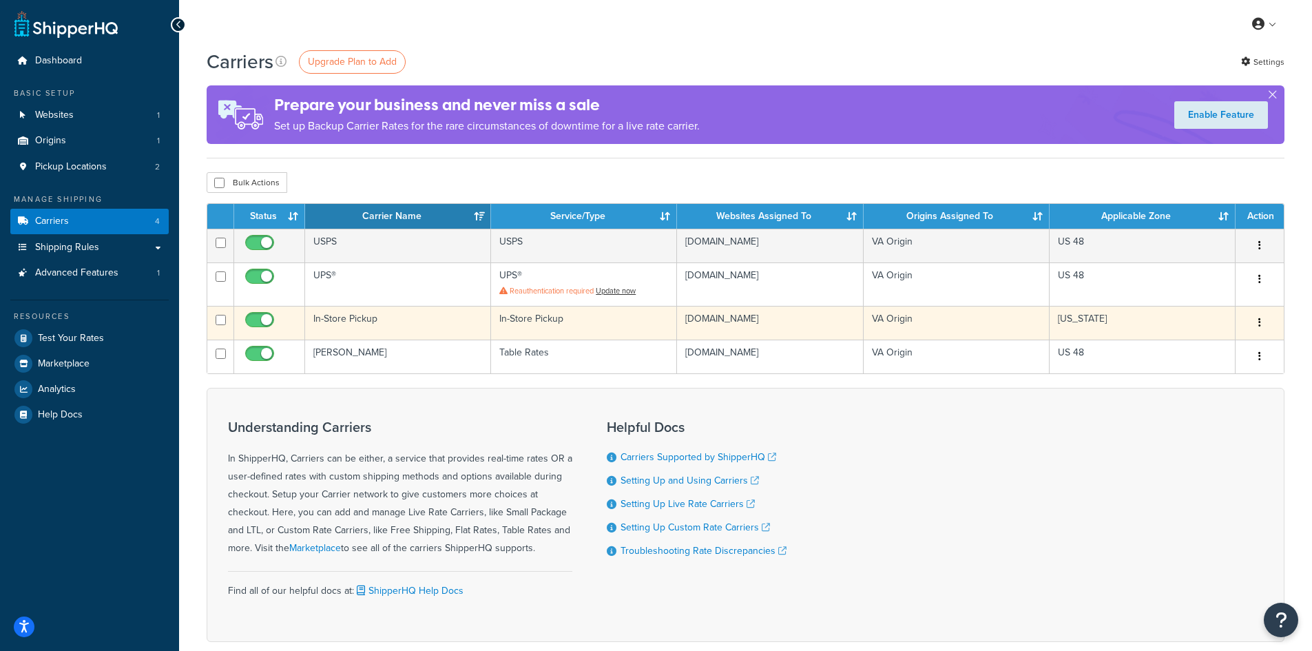
click at [1193, 328] on td "[US_STATE]" at bounding box center [1143, 323] width 186 height 34
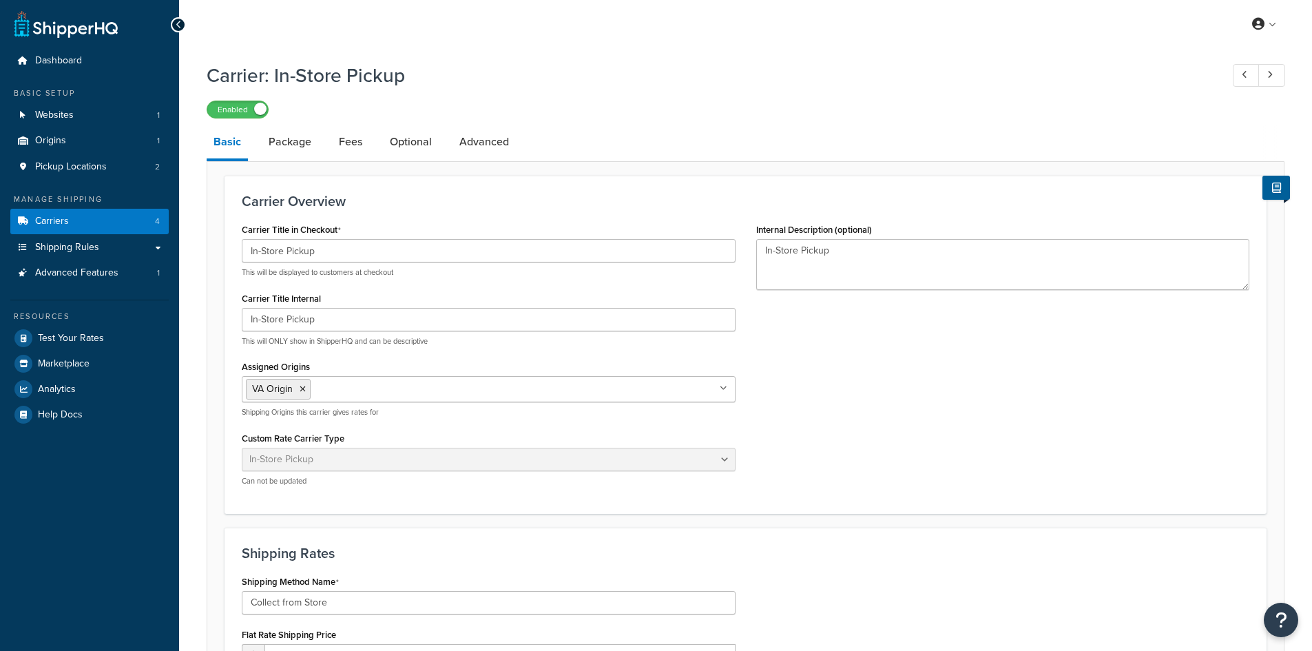
select select "pickup"
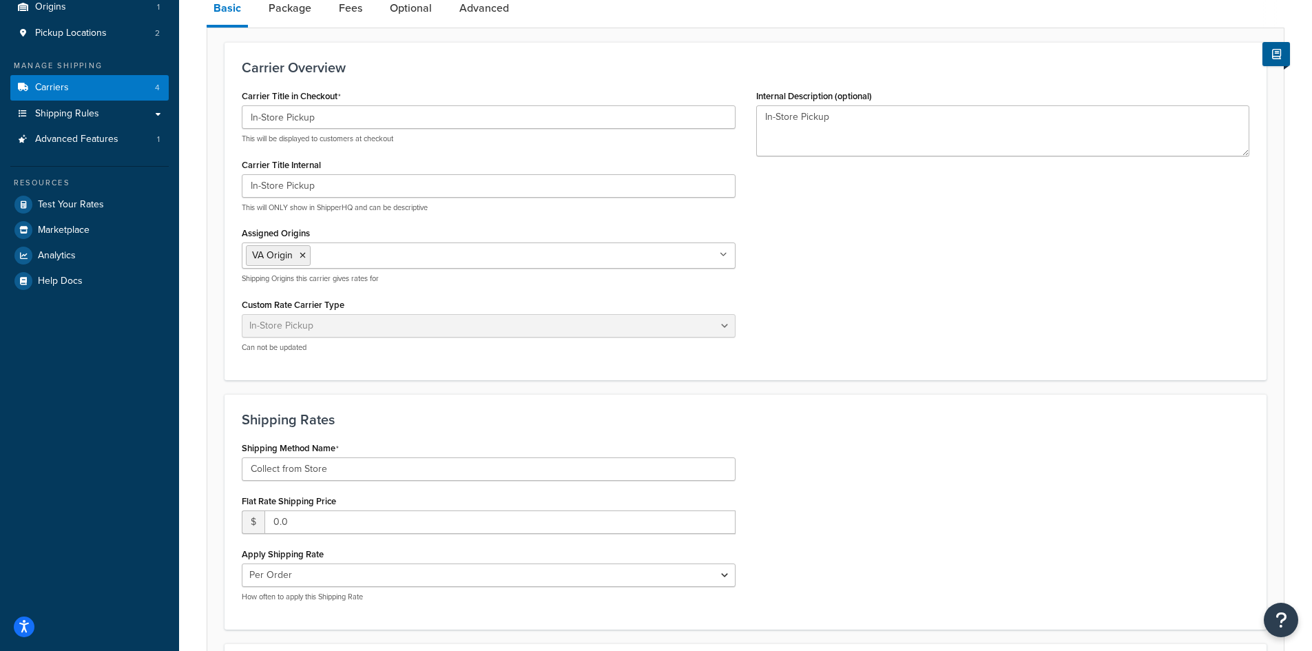
scroll to position [92, 0]
